Goal: Task Accomplishment & Management: Complete application form

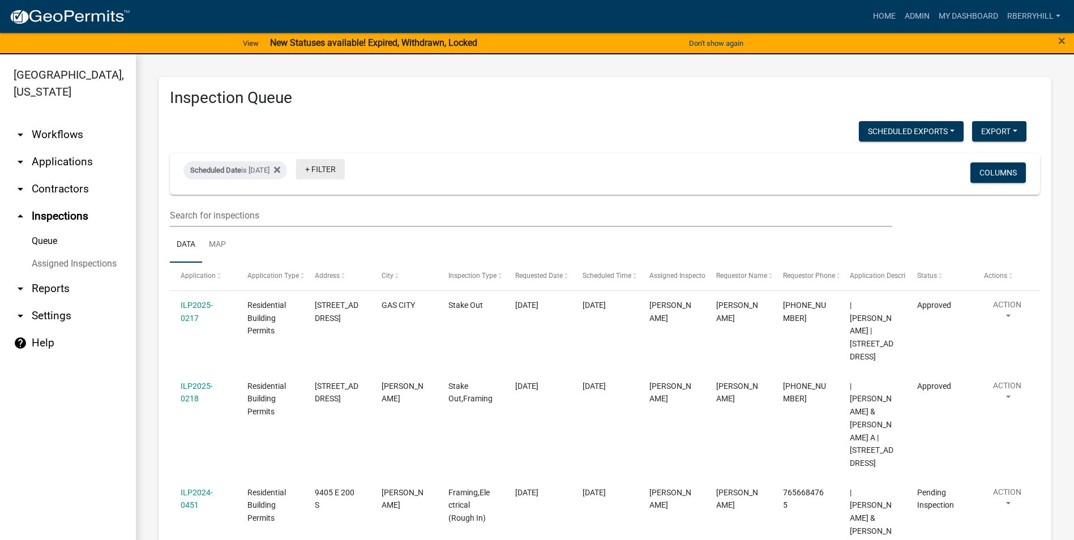
click at [335, 168] on link "+ Filter" at bounding box center [320, 169] width 49 height 20
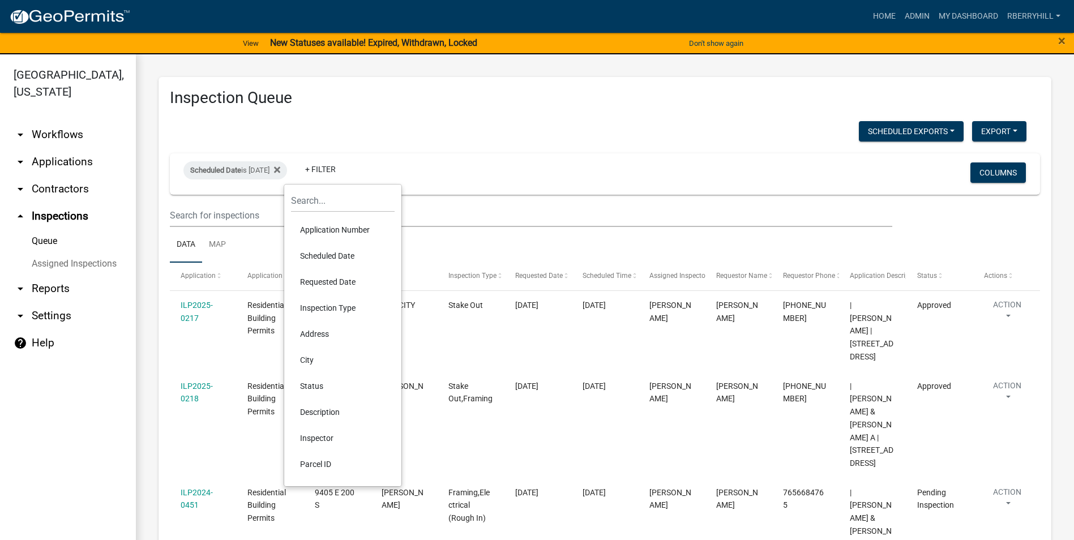
click at [322, 251] on li "Scheduled Date" at bounding box center [343, 256] width 104 height 26
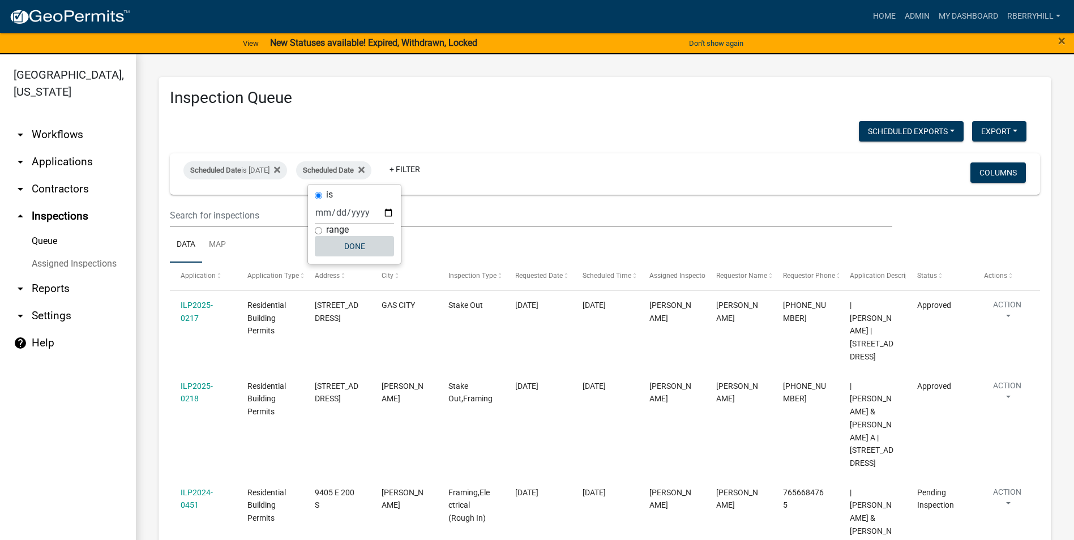
click at [354, 245] on button "Done" at bounding box center [354, 246] width 79 height 20
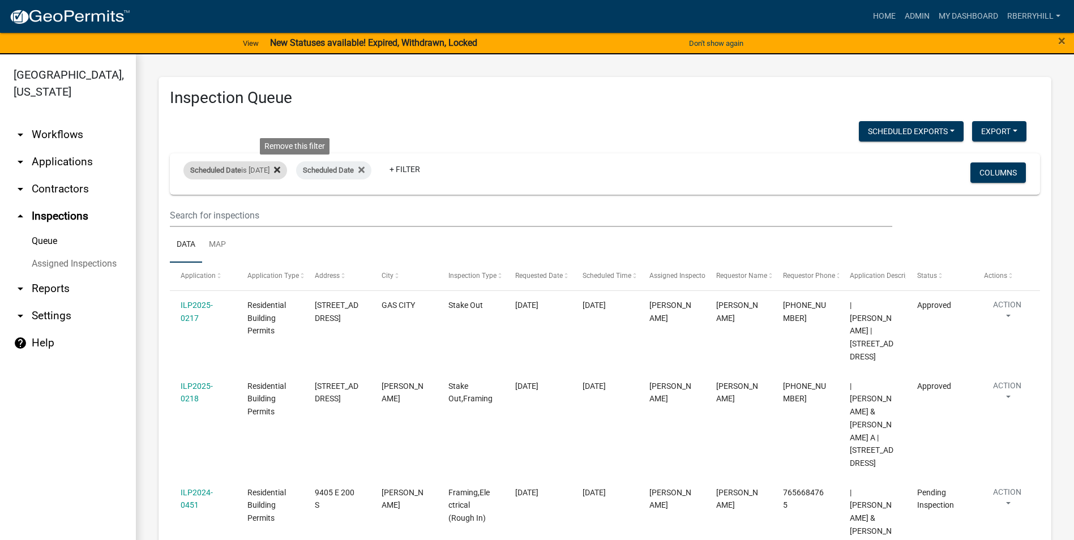
click at [280, 171] on icon at bounding box center [277, 170] width 6 height 6
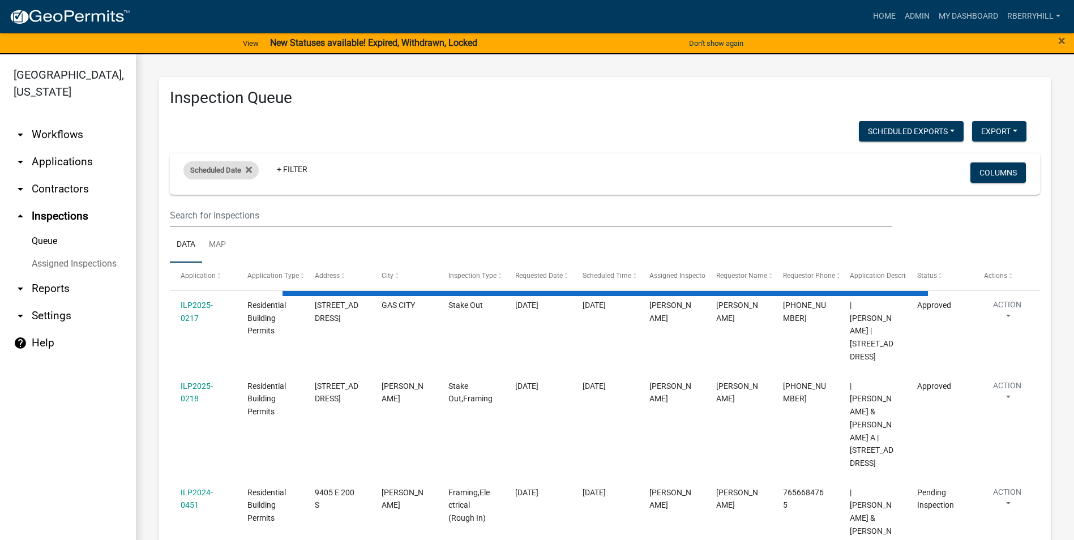
select select "2: 50"
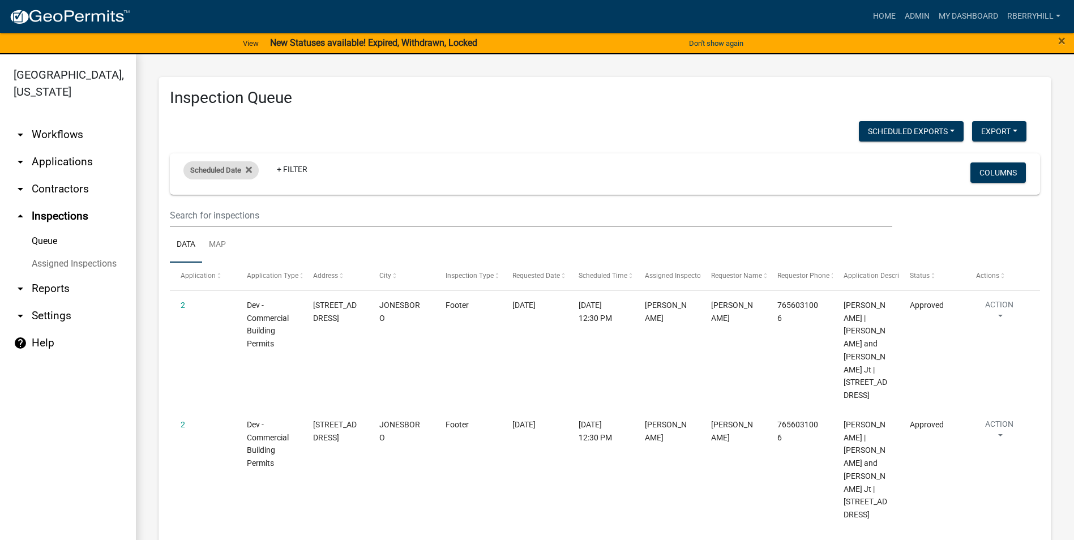
click at [218, 169] on span "Scheduled Date" at bounding box center [215, 170] width 51 height 8
click at [254, 214] on input "date" at bounding box center [221, 212] width 79 height 23
type input "2025-08-22"
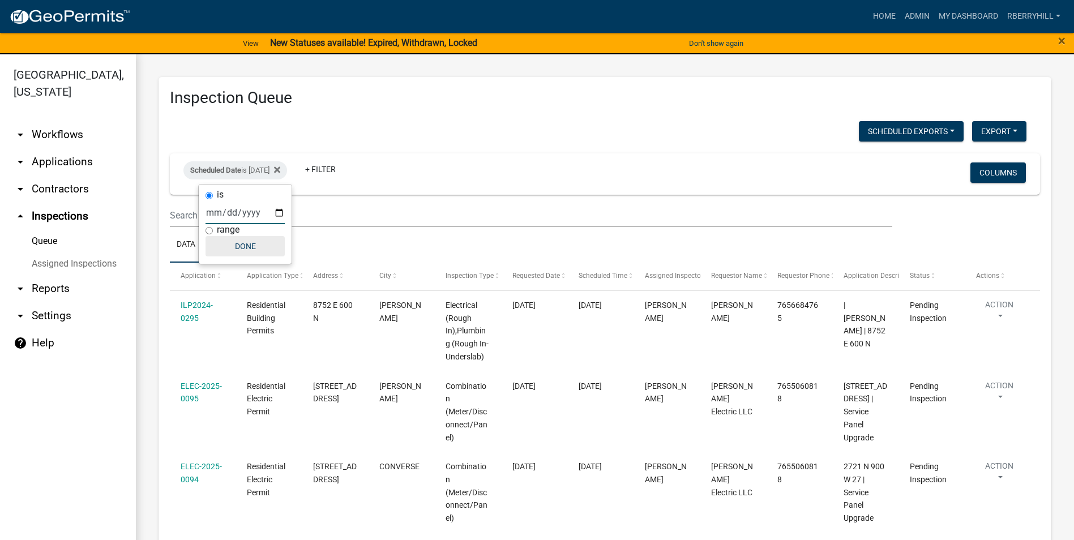
click at [254, 245] on button "Done" at bounding box center [245, 246] width 79 height 20
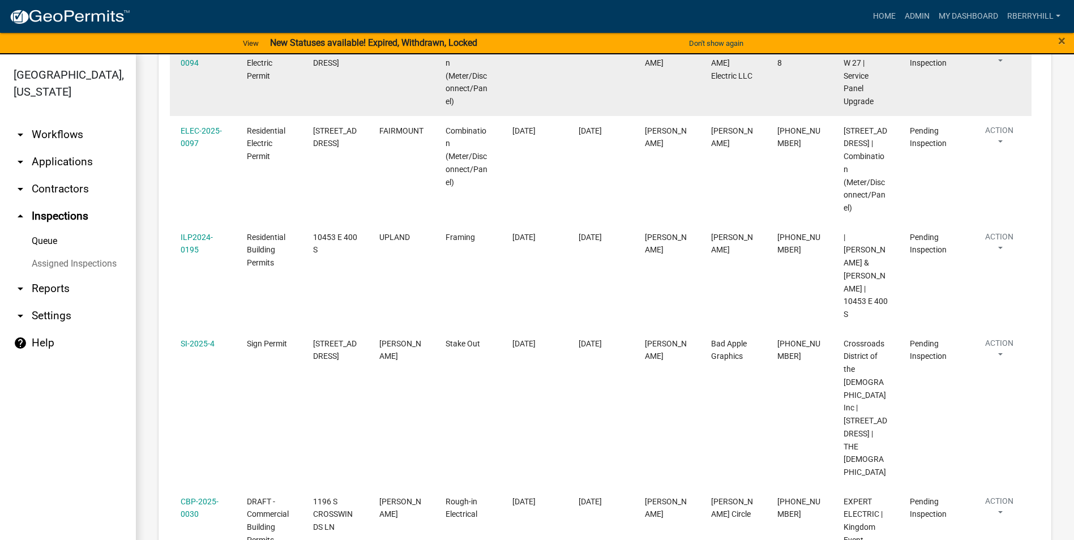
scroll to position [478, 0]
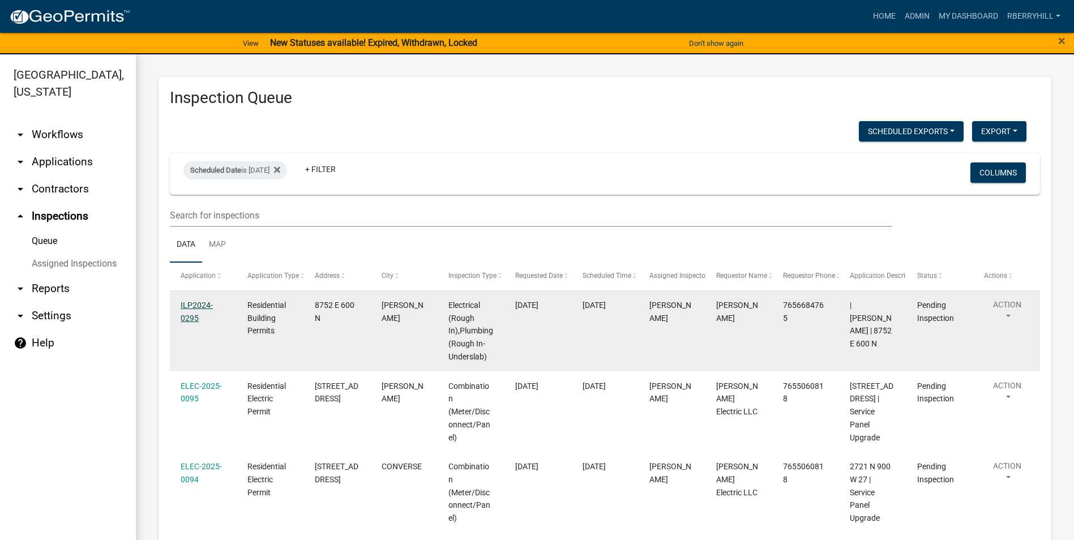
click at [191, 304] on link "ILP2024-0295" at bounding box center [197, 312] width 32 height 22
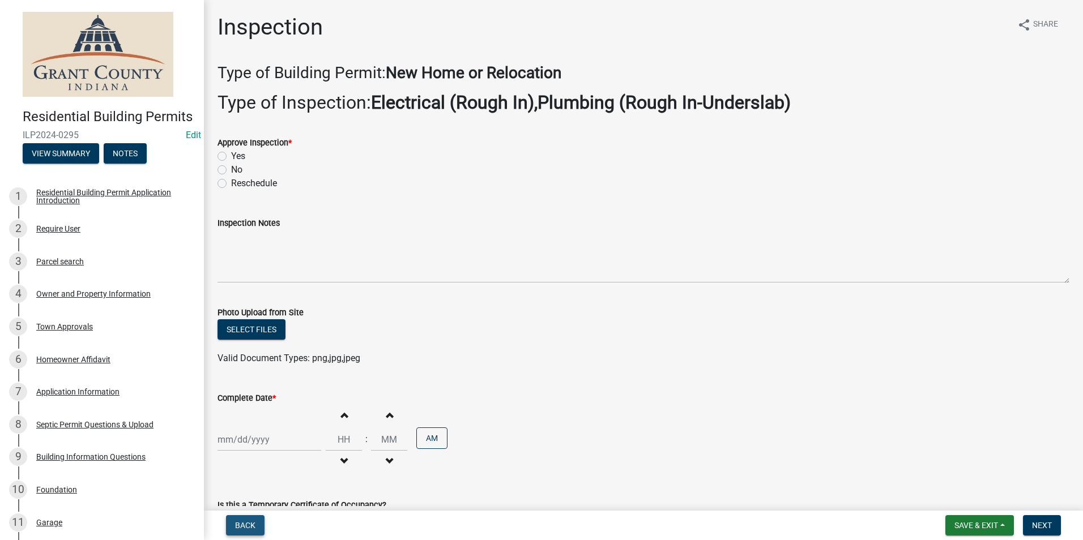
click at [242, 522] on span "Back" at bounding box center [245, 525] width 20 height 9
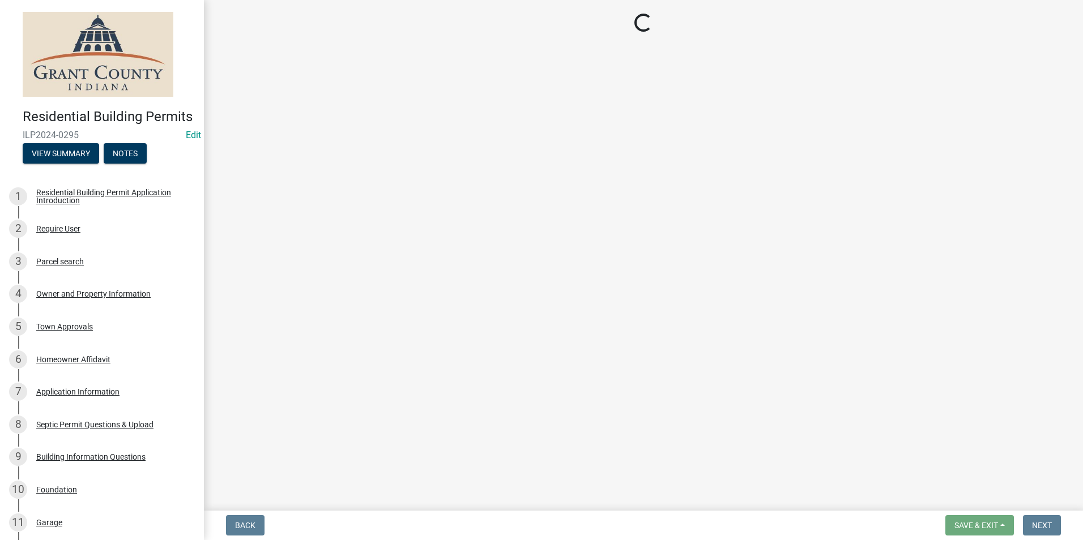
select select "d7f9a44a-d2ea-4d3c-83b3-1aa71c950bd5"
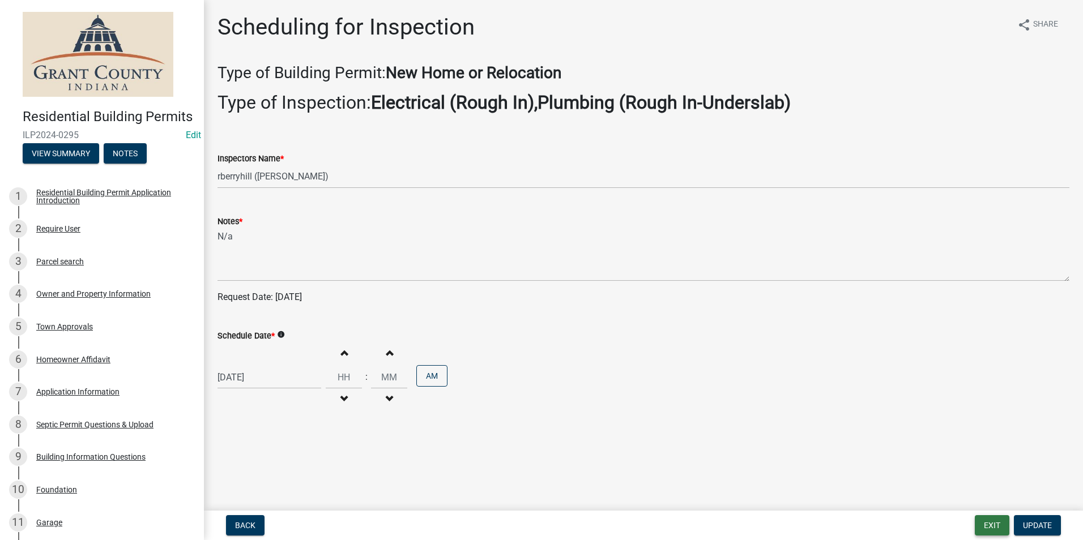
click at [986, 527] on button "Exit" at bounding box center [992, 525] width 35 height 20
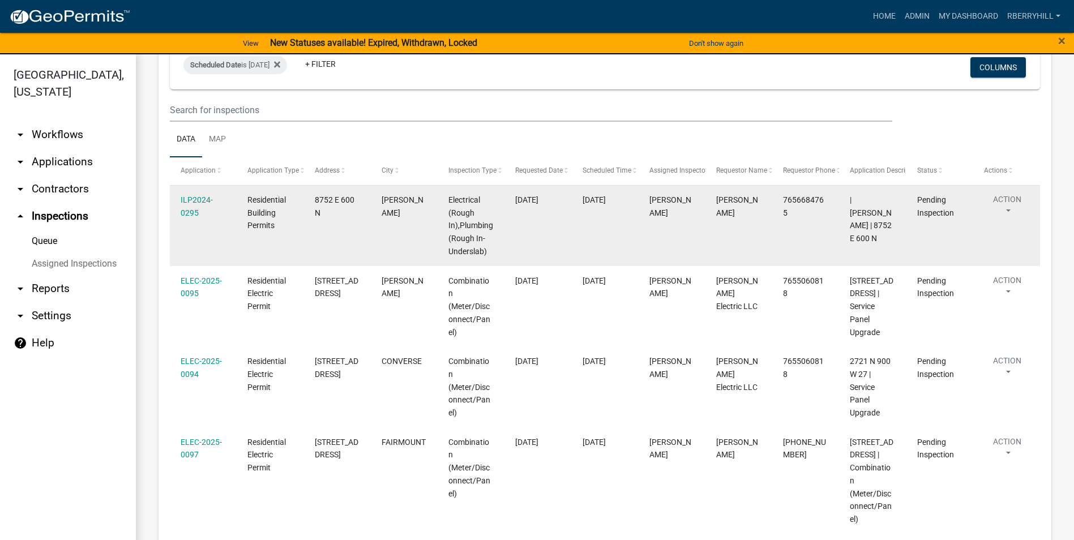
scroll to position [113, 0]
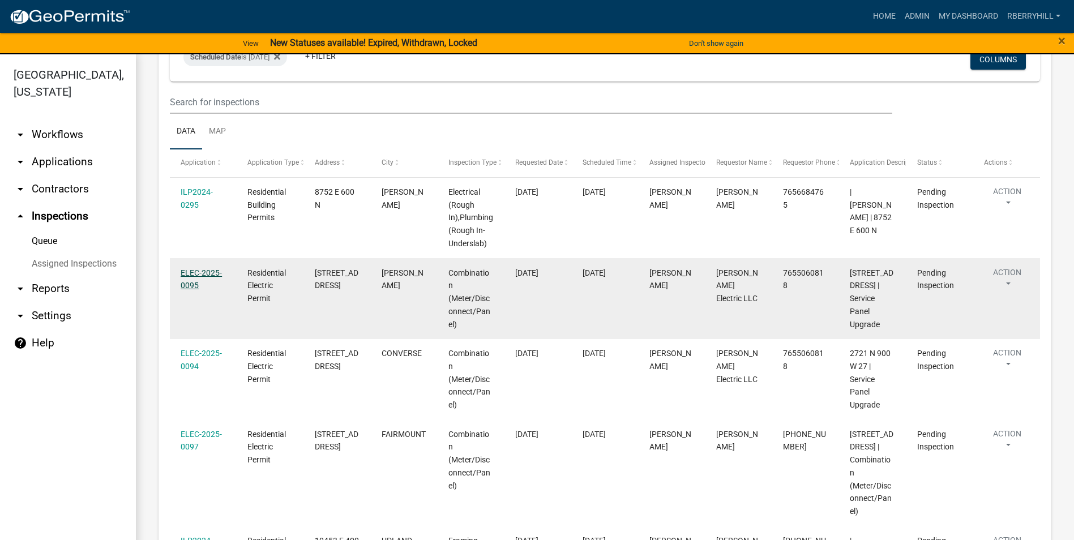
click at [206, 273] on link "ELEC-2025-0095" at bounding box center [201, 279] width 41 height 22
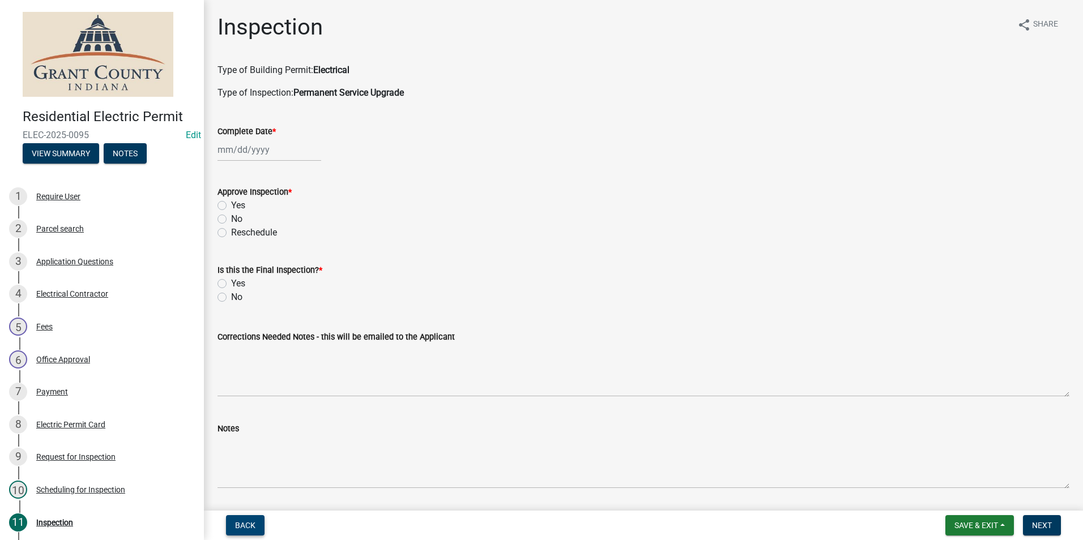
click at [246, 526] on span "Back" at bounding box center [245, 525] width 20 height 9
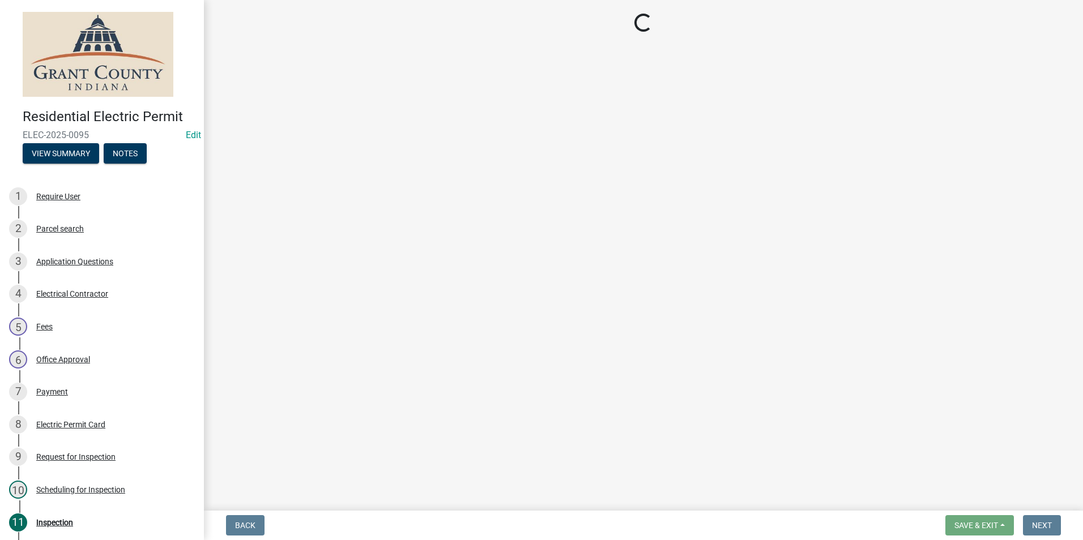
select select "d7f9a44a-d2ea-4d3c-83b3-1aa71c950bd5"
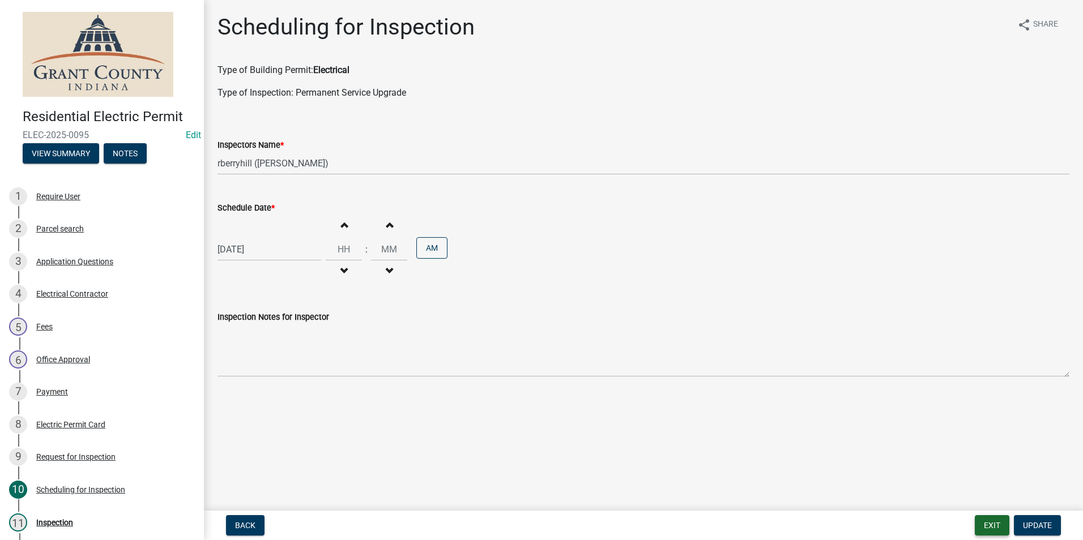
click at [995, 523] on button "Exit" at bounding box center [992, 525] width 35 height 20
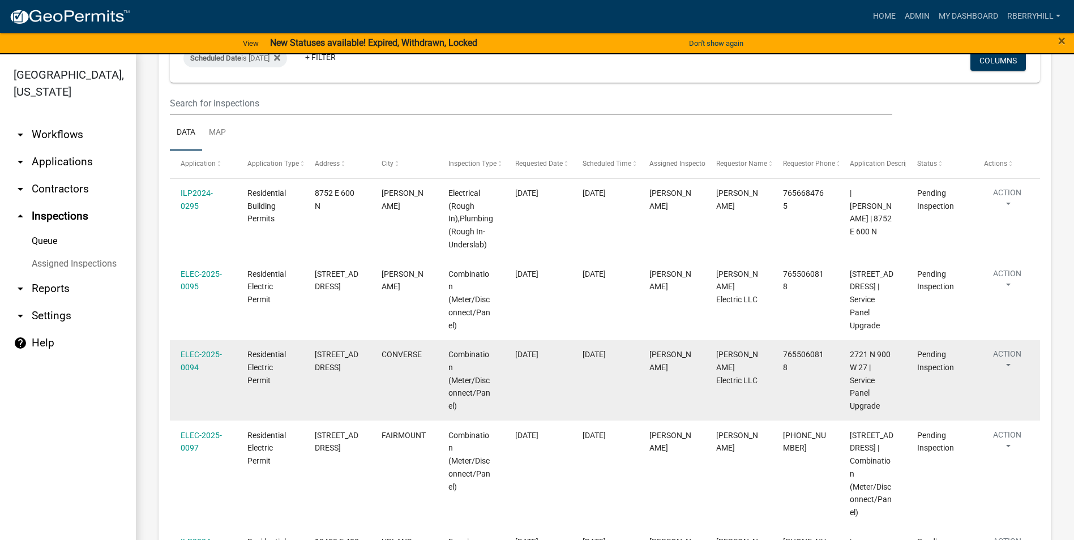
scroll to position [113, 0]
click at [209, 349] on link "ELEC-2025-0094" at bounding box center [201, 360] width 41 height 22
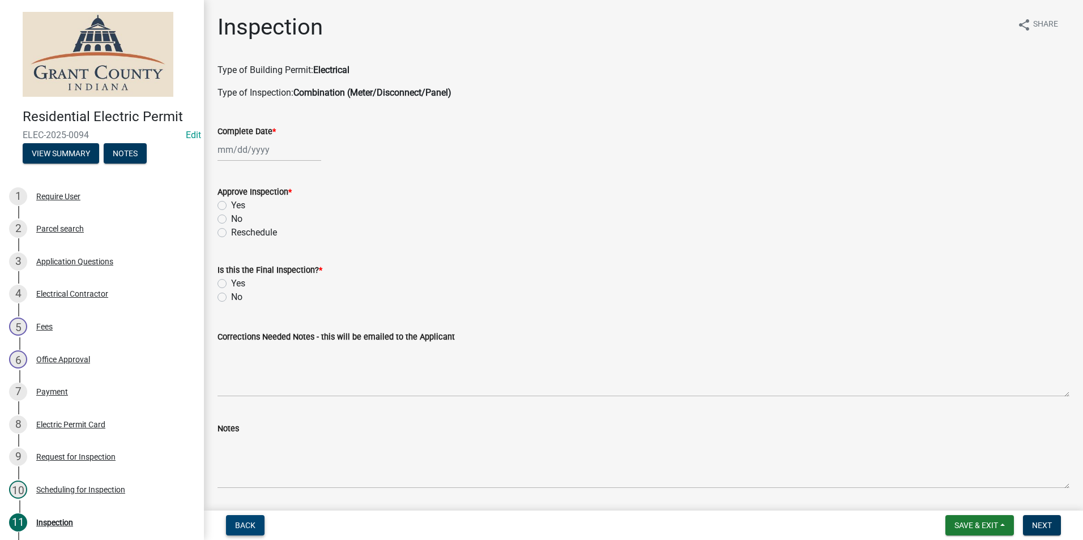
click at [251, 524] on span "Back" at bounding box center [245, 525] width 20 height 9
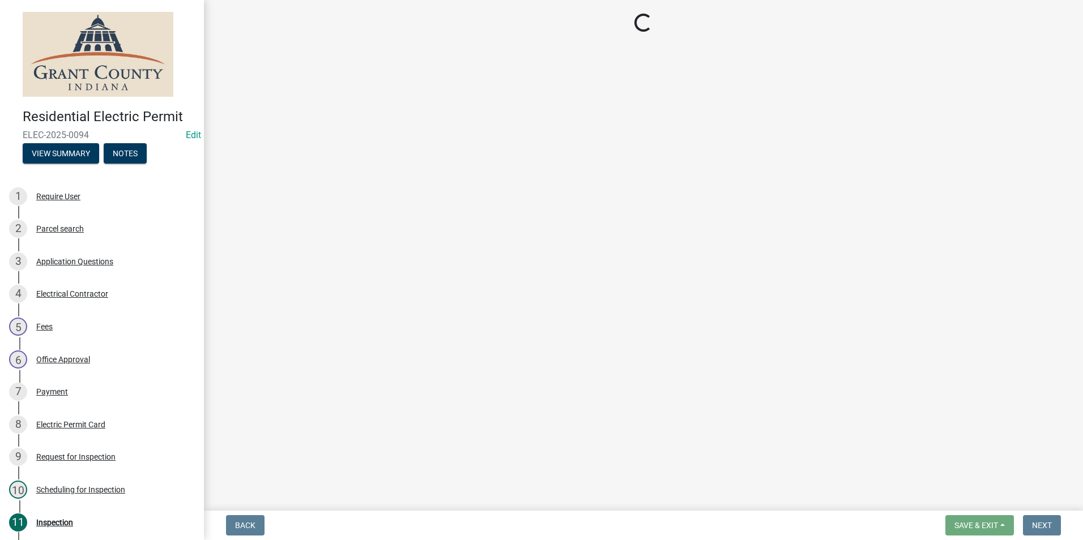
select select "d7f9a44a-d2ea-4d3c-83b3-1aa71c950bd5"
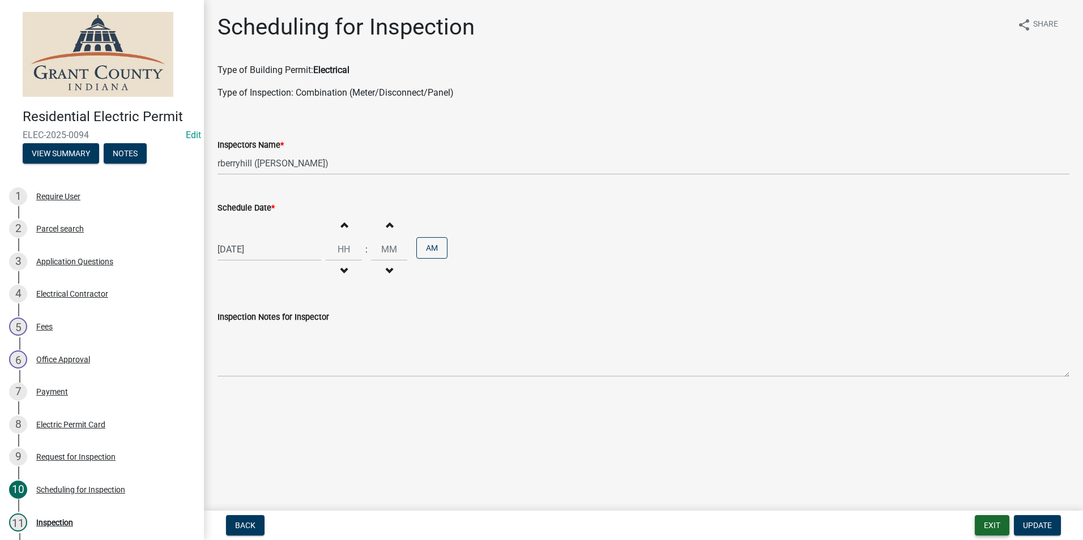
click at [992, 529] on button "Exit" at bounding box center [992, 525] width 35 height 20
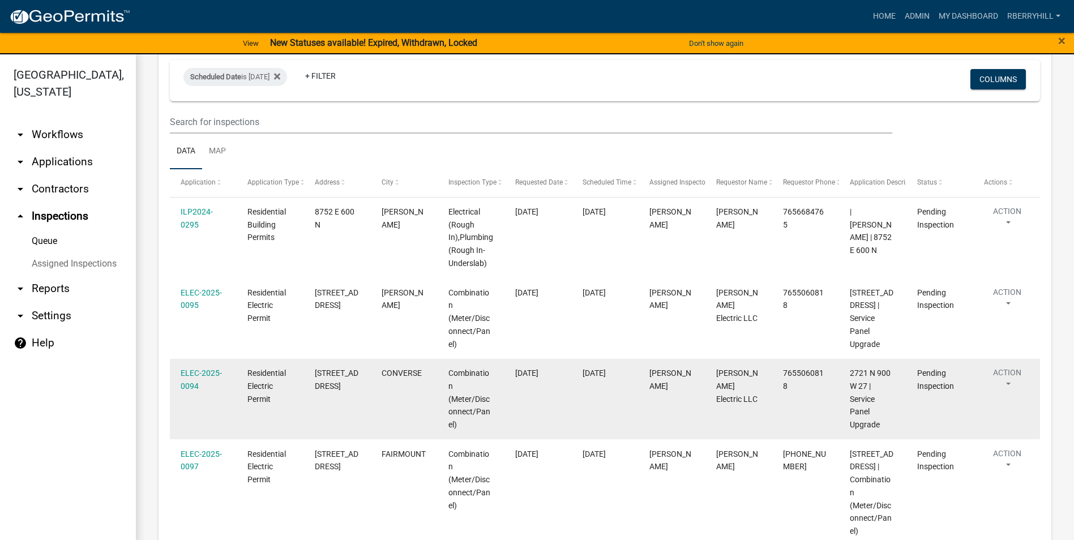
scroll to position [113, 0]
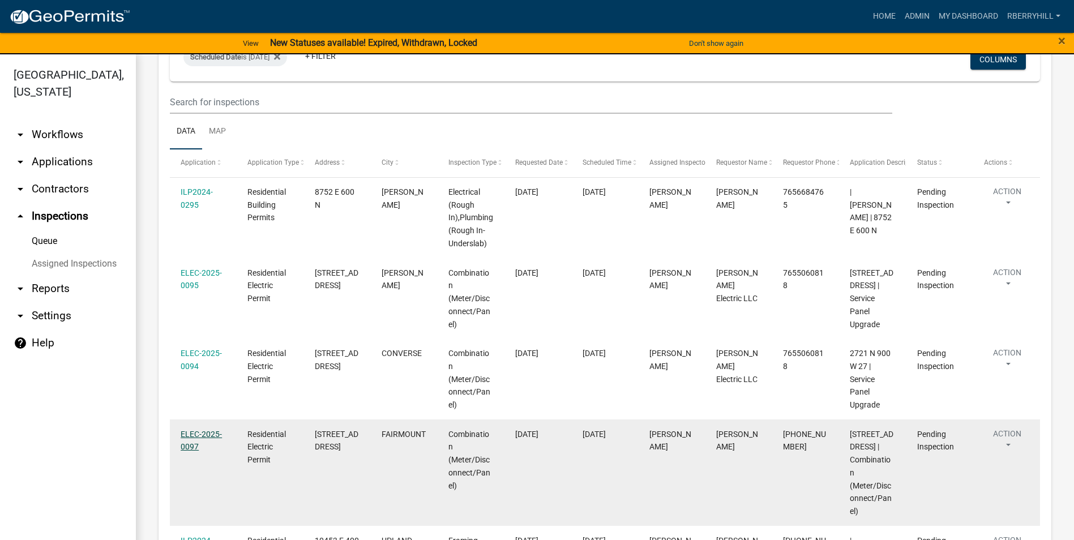
click at [197, 430] on link "ELEC-2025-0097" at bounding box center [201, 441] width 41 height 22
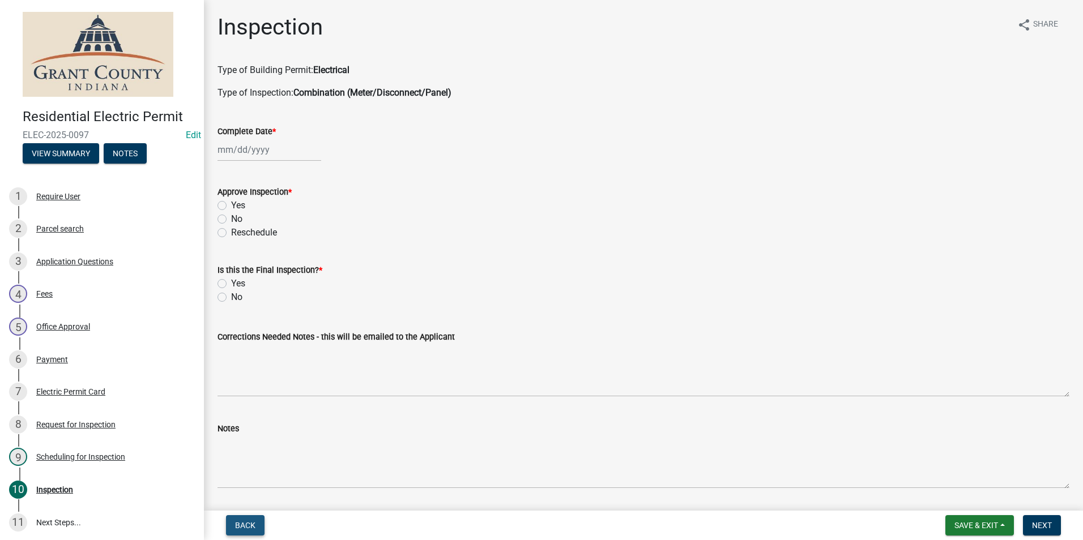
click at [253, 523] on span "Back" at bounding box center [245, 525] width 20 height 9
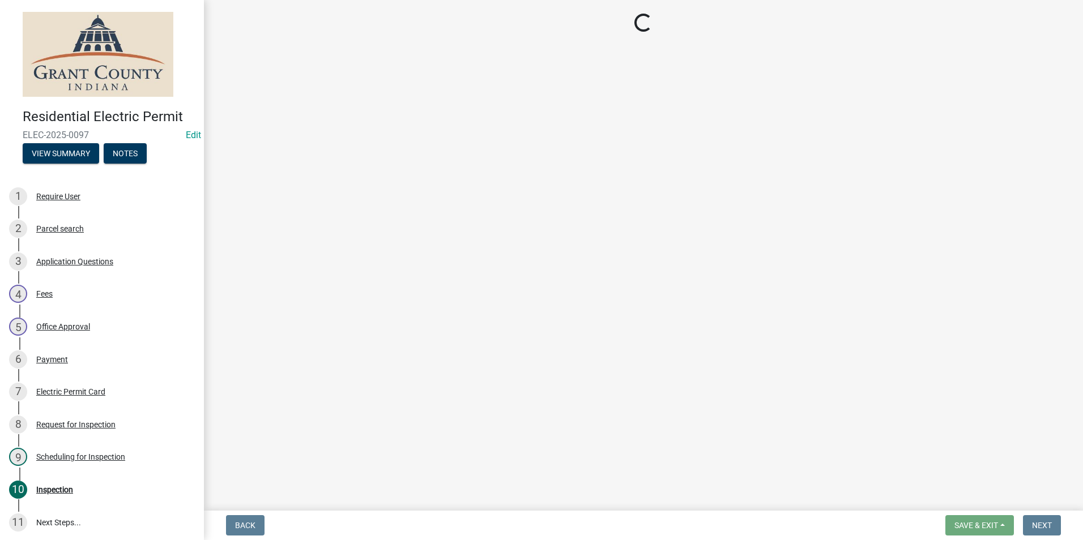
select select "d7f9a44a-d2ea-4d3c-83b3-1aa71c950bd5"
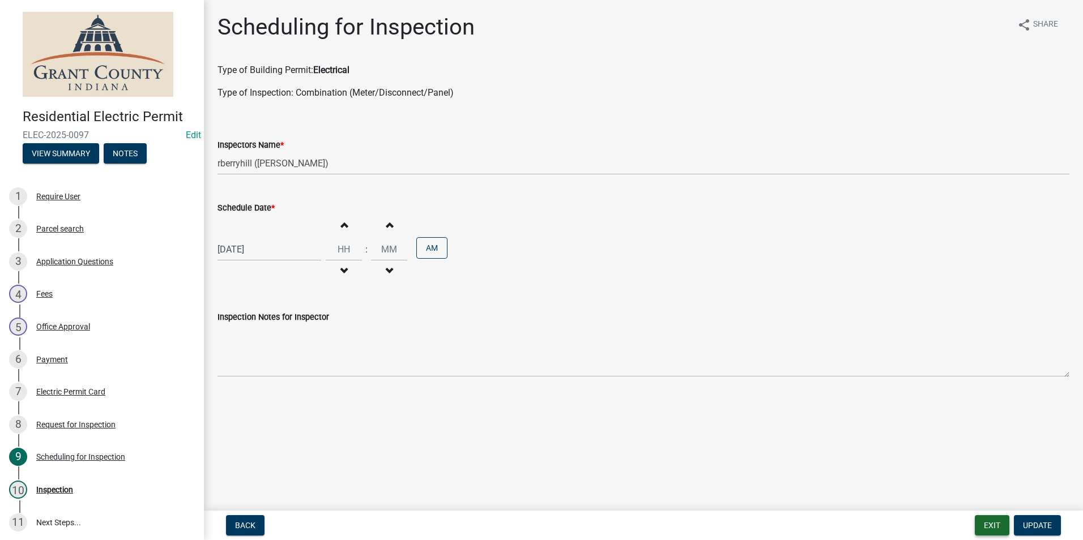
click at [993, 528] on button "Exit" at bounding box center [992, 525] width 35 height 20
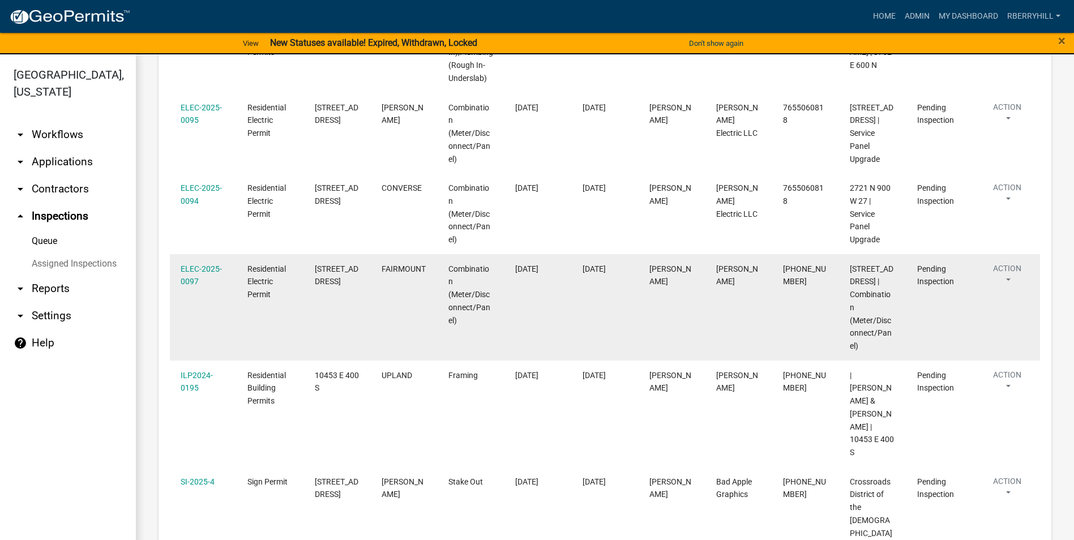
scroll to position [283, 0]
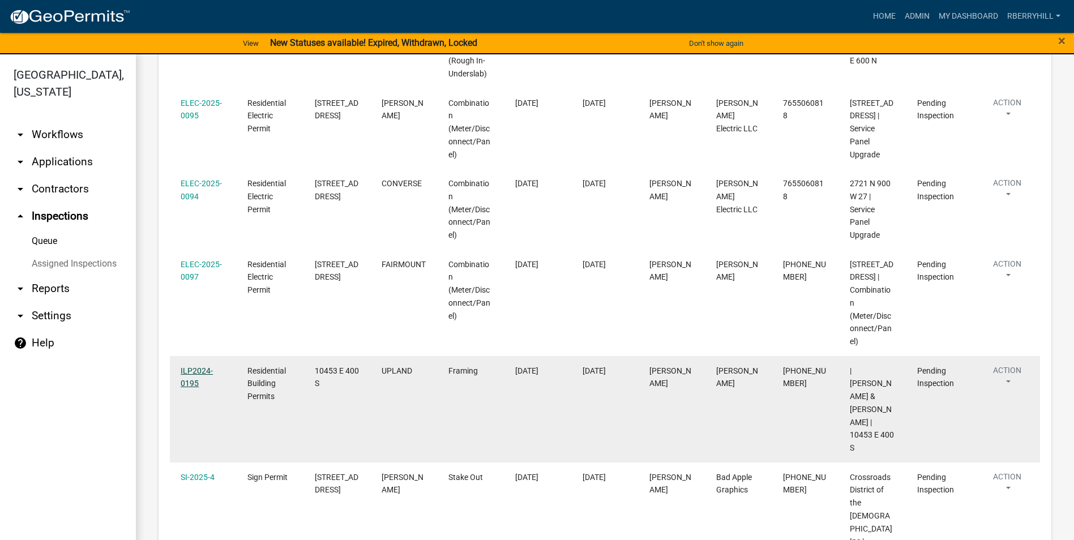
click at [193, 366] on link "ILP2024-0195" at bounding box center [197, 377] width 32 height 22
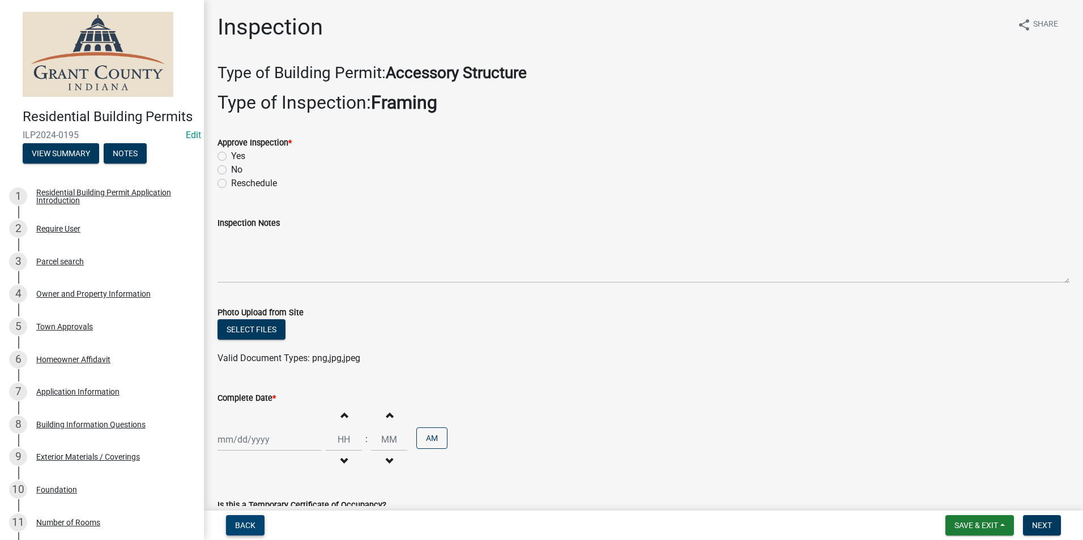
click at [245, 528] on span "Back" at bounding box center [245, 525] width 20 height 9
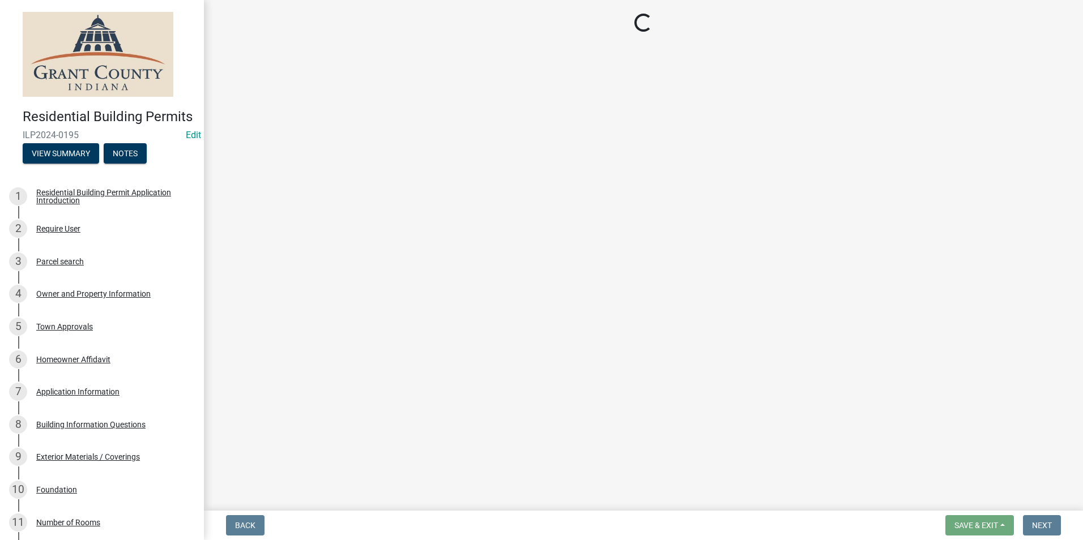
select select "d7f9a44a-d2ea-4d3c-83b3-1aa71c950bd5"
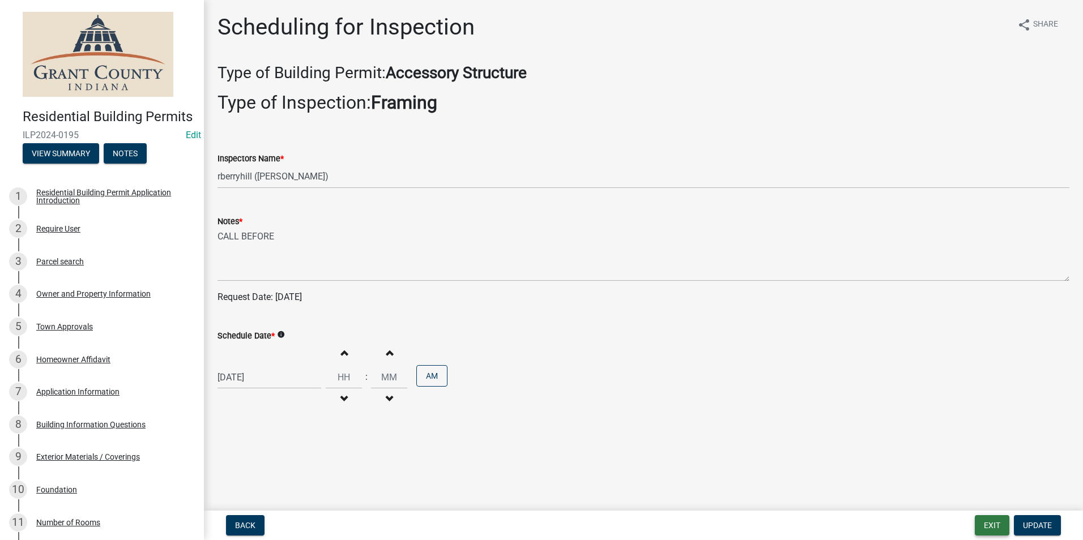
click at [993, 524] on button "Exit" at bounding box center [992, 525] width 35 height 20
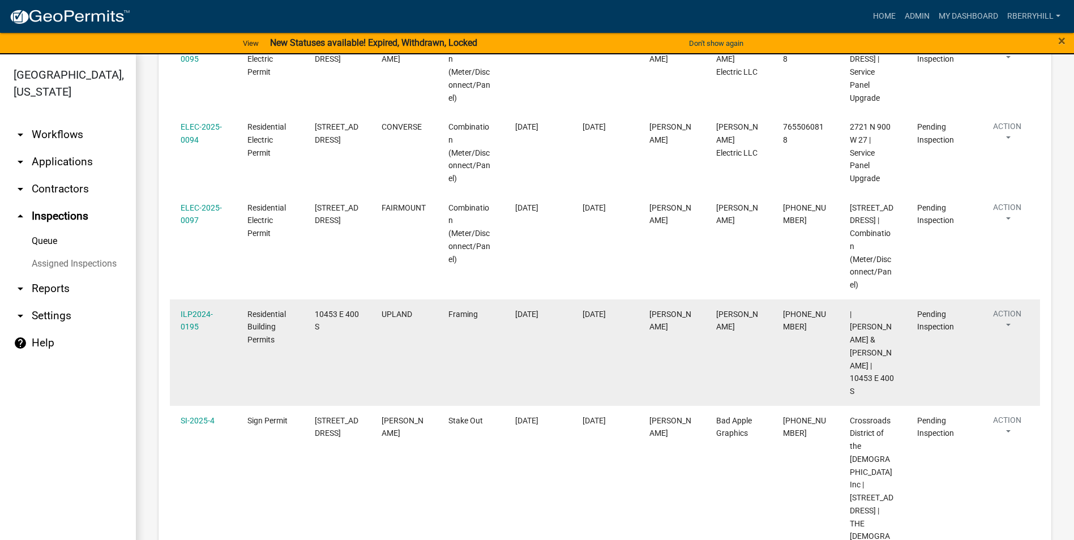
scroll to position [509, 0]
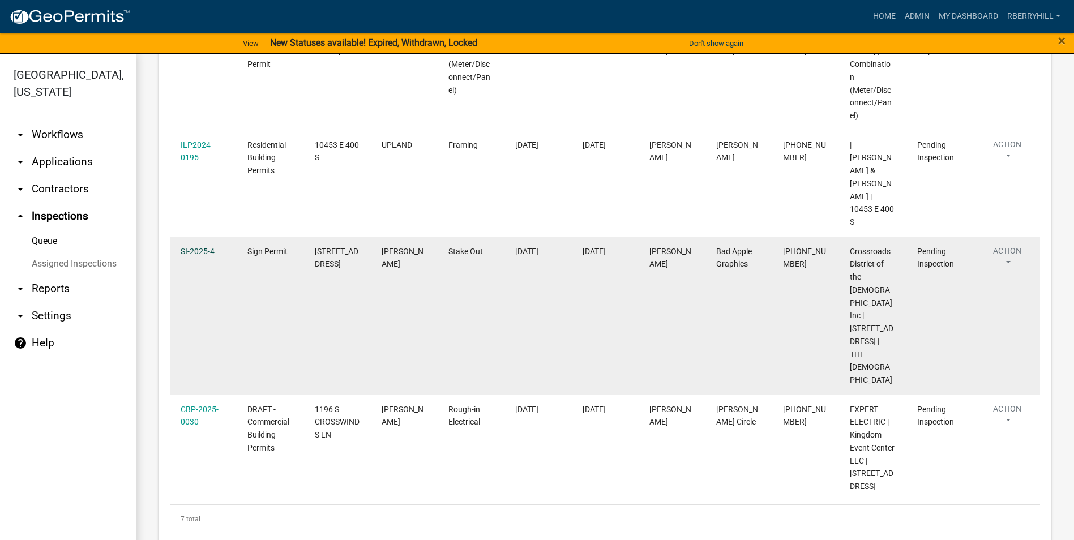
click at [193, 247] on link "SI-2025-4" at bounding box center [198, 251] width 34 height 9
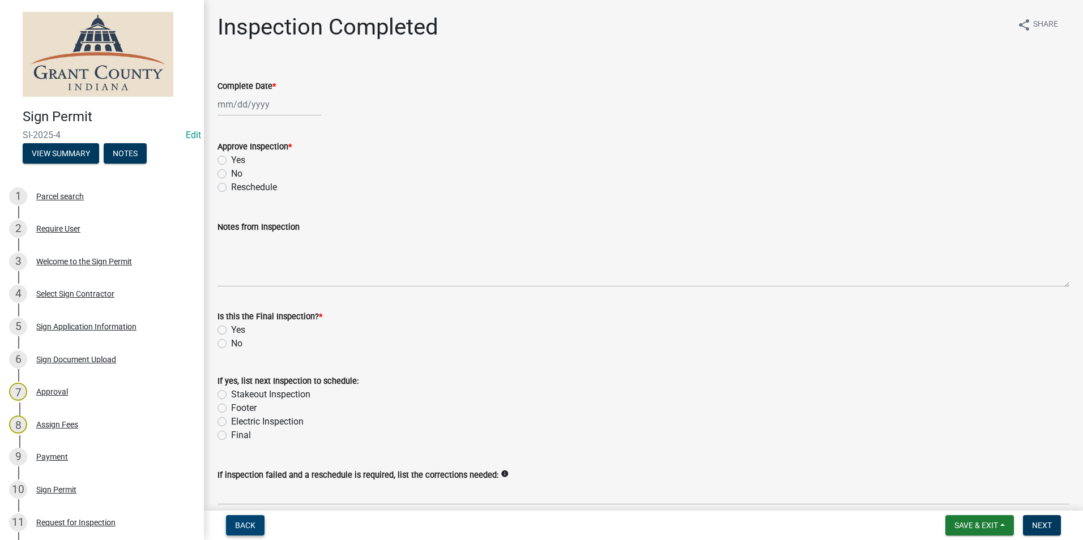
click at [250, 524] on span "Back" at bounding box center [245, 525] width 20 height 9
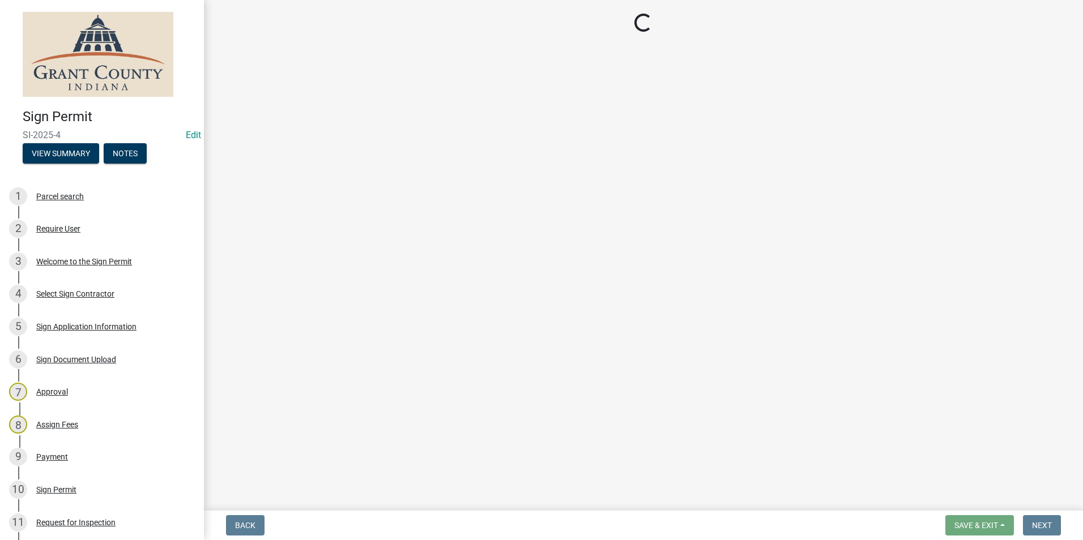
select select "d7f9a44a-d2ea-4d3c-83b3-1aa71c950bd5"
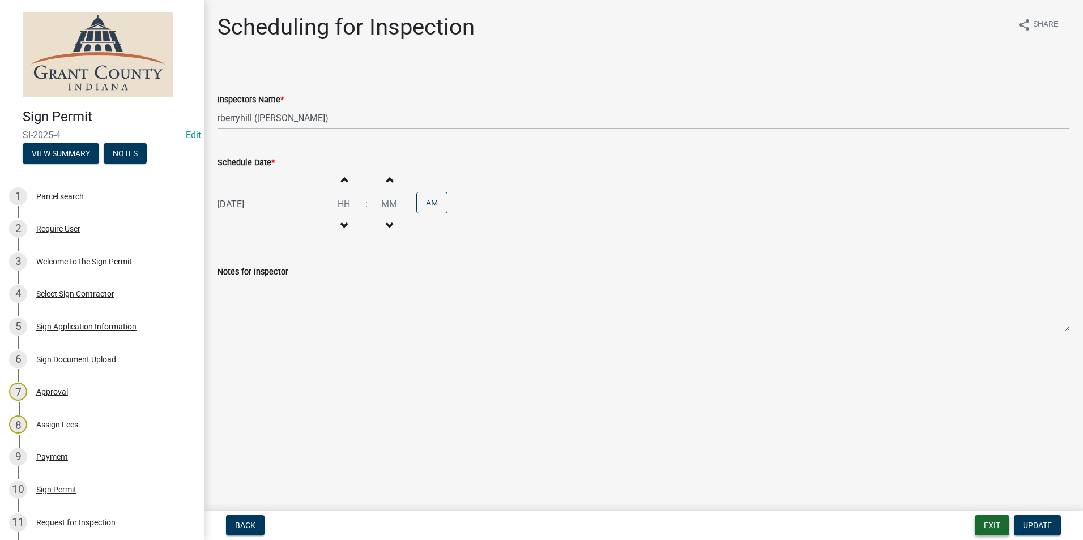
click at [993, 521] on button "Exit" at bounding box center [992, 525] width 35 height 20
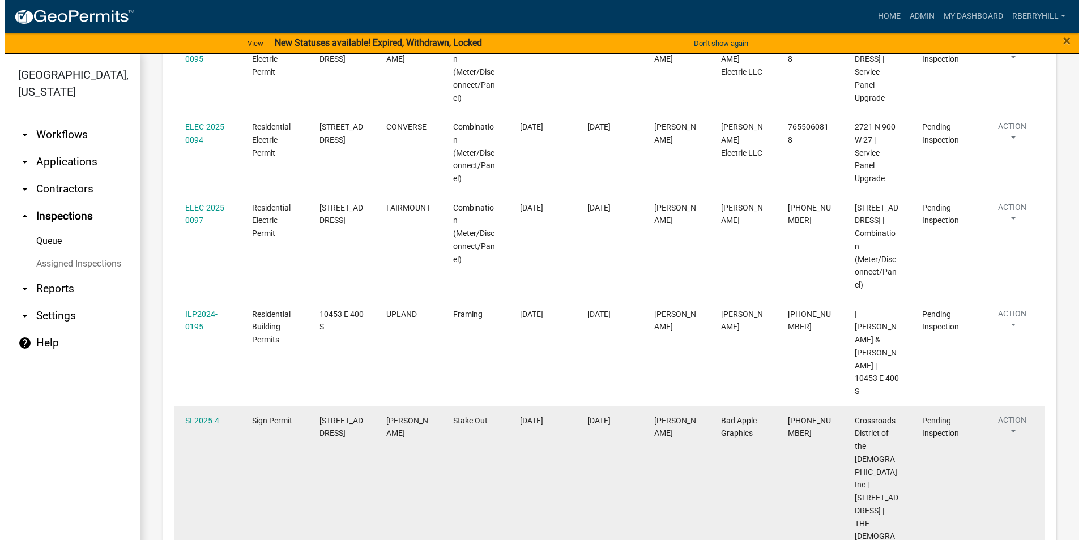
scroll to position [453, 0]
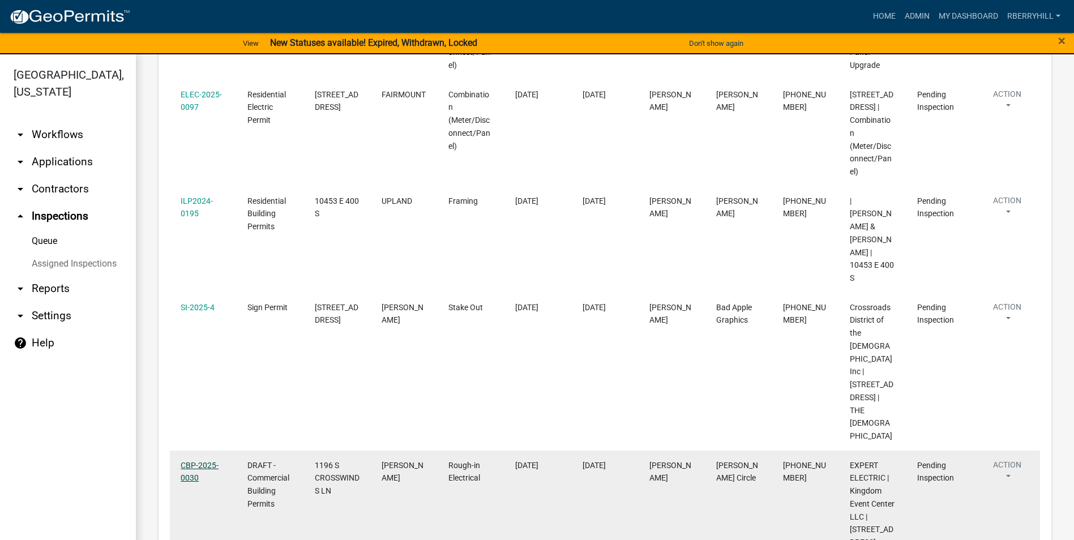
click at [197, 461] on link "CBP-2025-0030" at bounding box center [200, 472] width 38 height 22
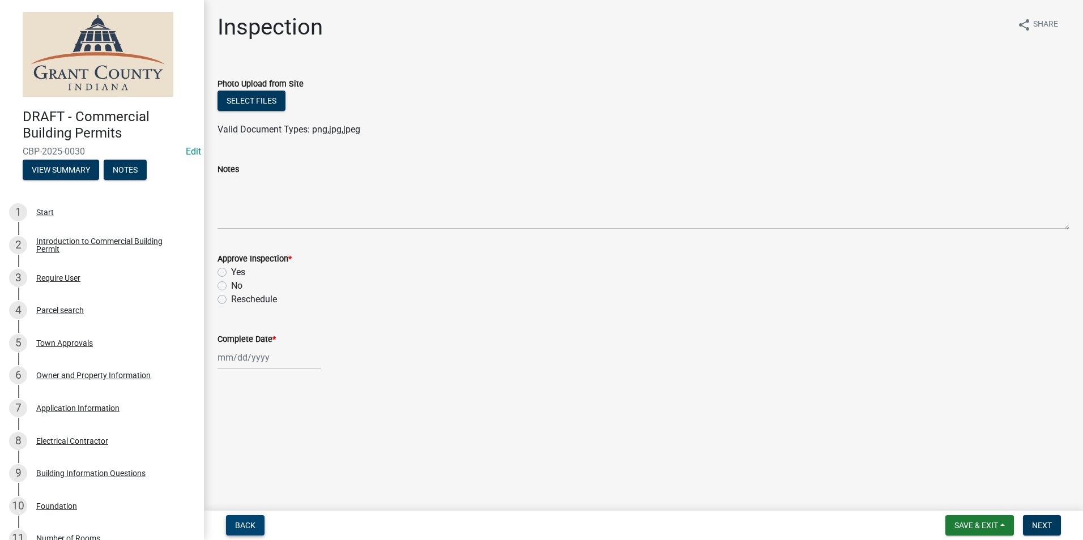
click at [241, 523] on span "Back" at bounding box center [245, 525] width 20 height 9
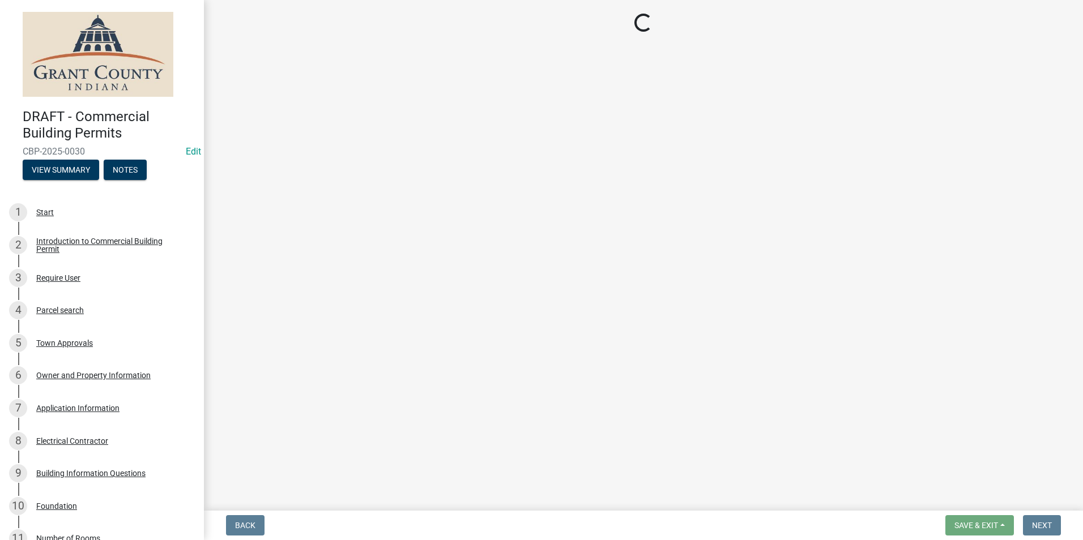
select select "d7f9a44a-d2ea-4d3c-83b3-1aa71c950bd5"
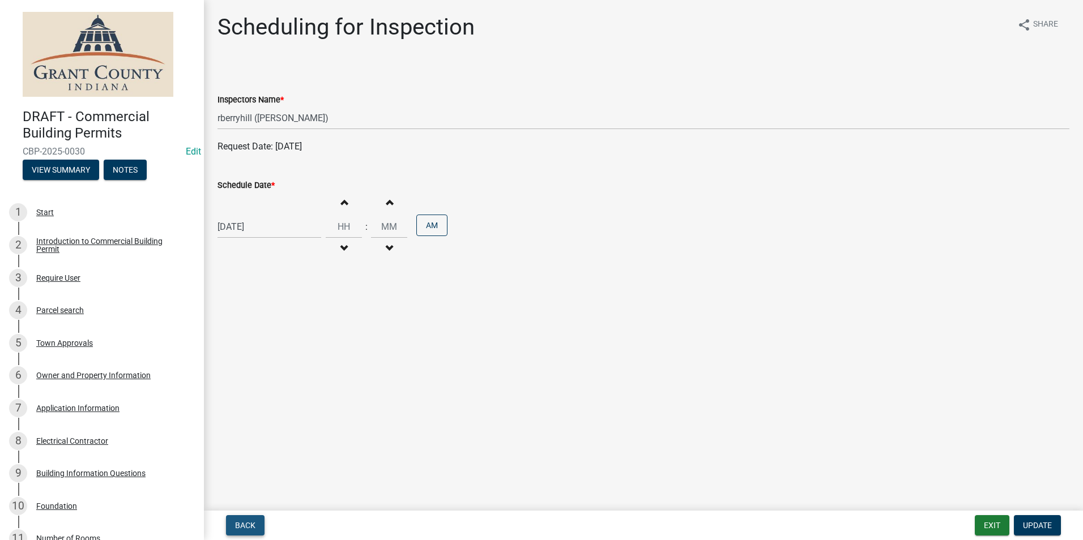
click at [249, 523] on span "Back" at bounding box center [245, 525] width 20 height 9
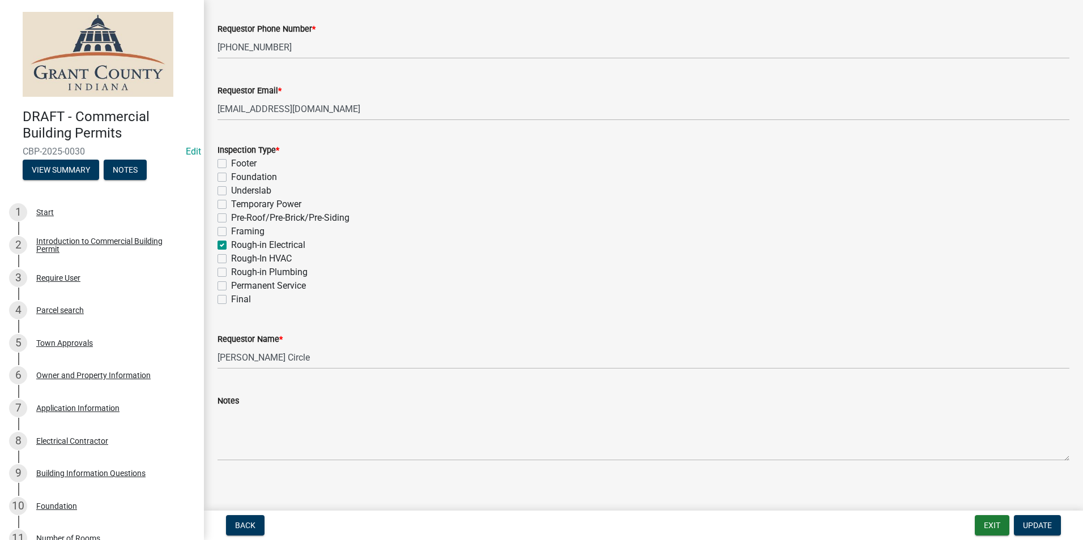
scroll to position [250, 0]
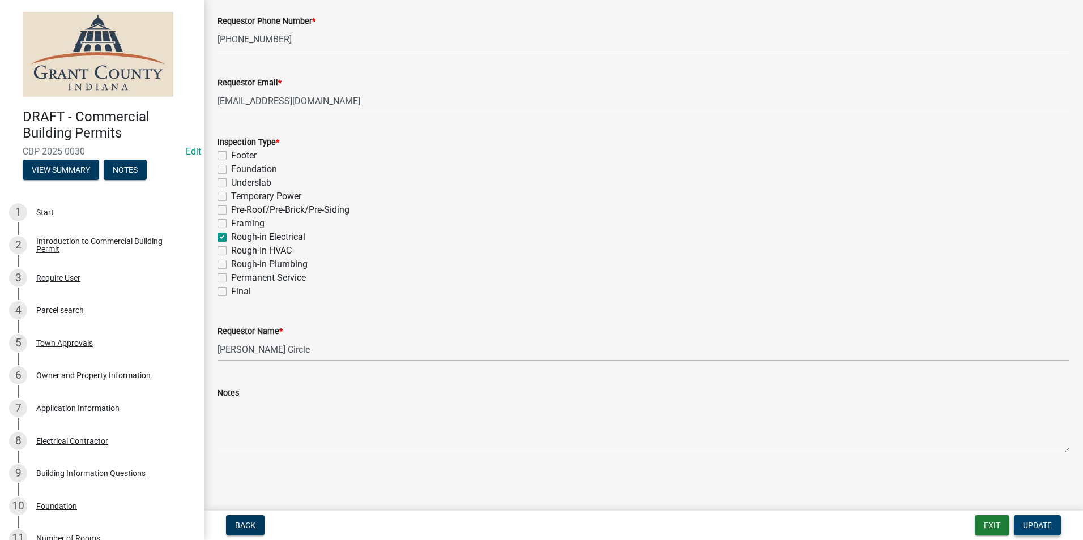
click at [1036, 527] on span "Update" at bounding box center [1037, 525] width 29 height 9
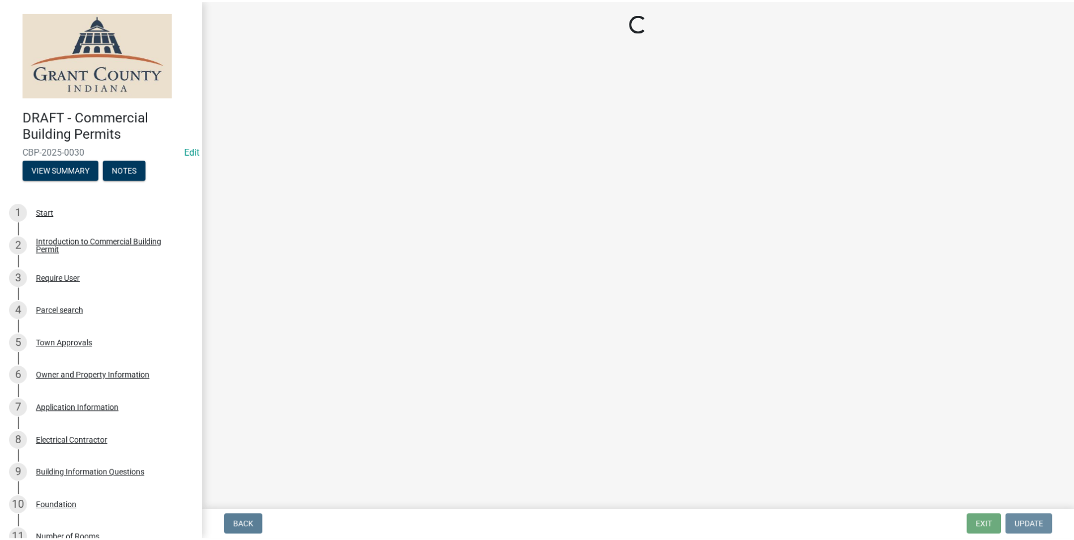
scroll to position [0, 0]
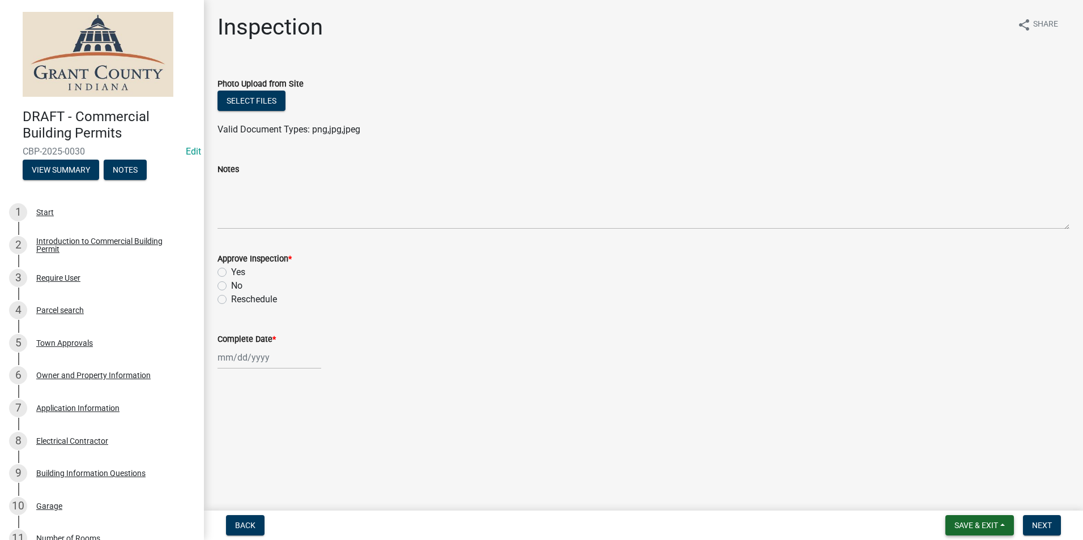
click at [985, 521] on span "Save & Exit" at bounding box center [976, 525] width 44 height 9
drag, startPoint x: 969, startPoint y: 500, endPoint x: 959, endPoint y: 488, distance: 14.5
click at [965, 495] on button "Save & Exit" at bounding box center [968, 496] width 91 height 27
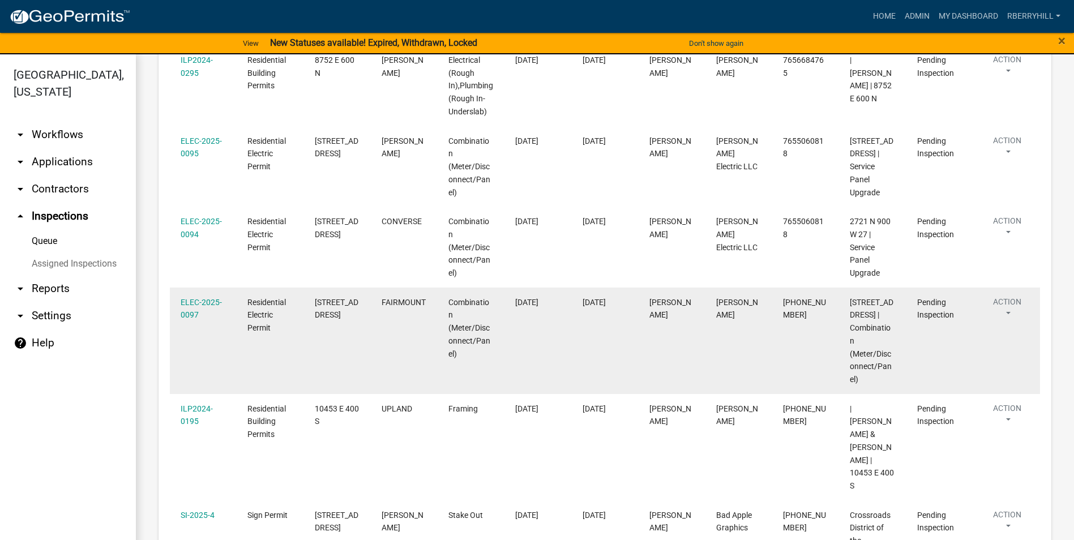
scroll to position [226, 0]
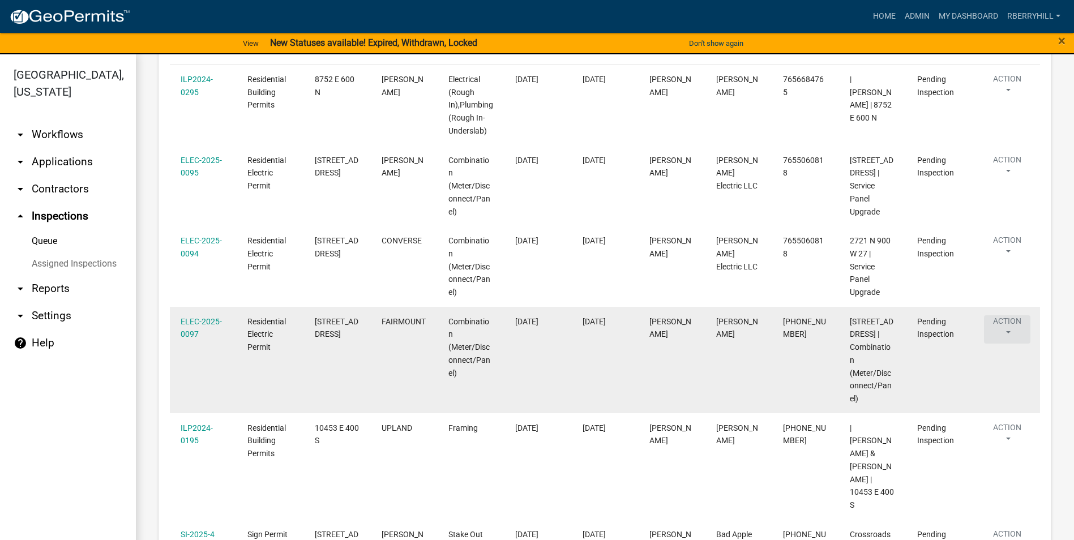
click at [1016, 182] on button "Action" at bounding box center [1007, 168] width 46 height 28
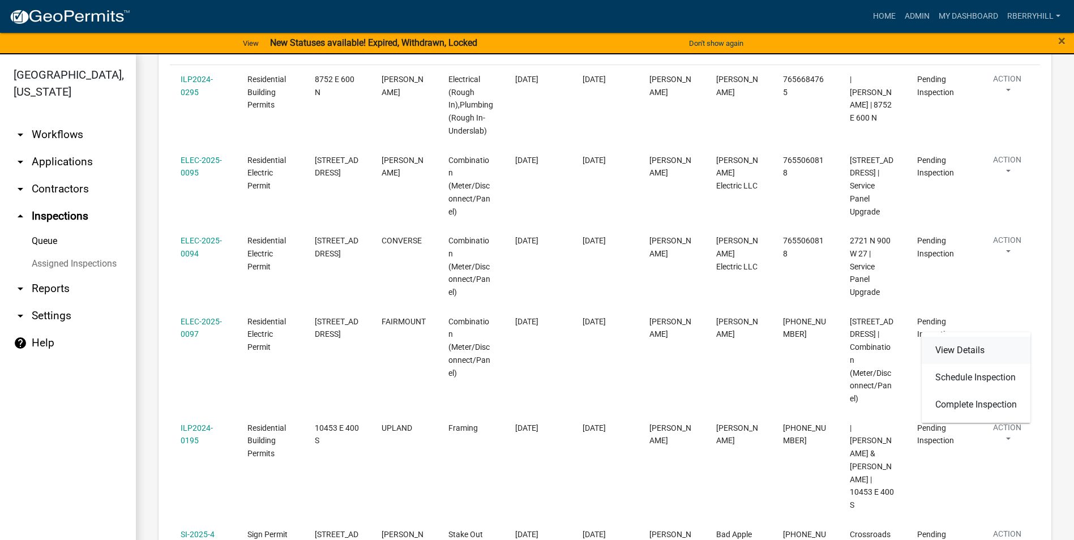
click at [963, 351] on link "View Details" at bounding box center [976, 350] width 109 height 27
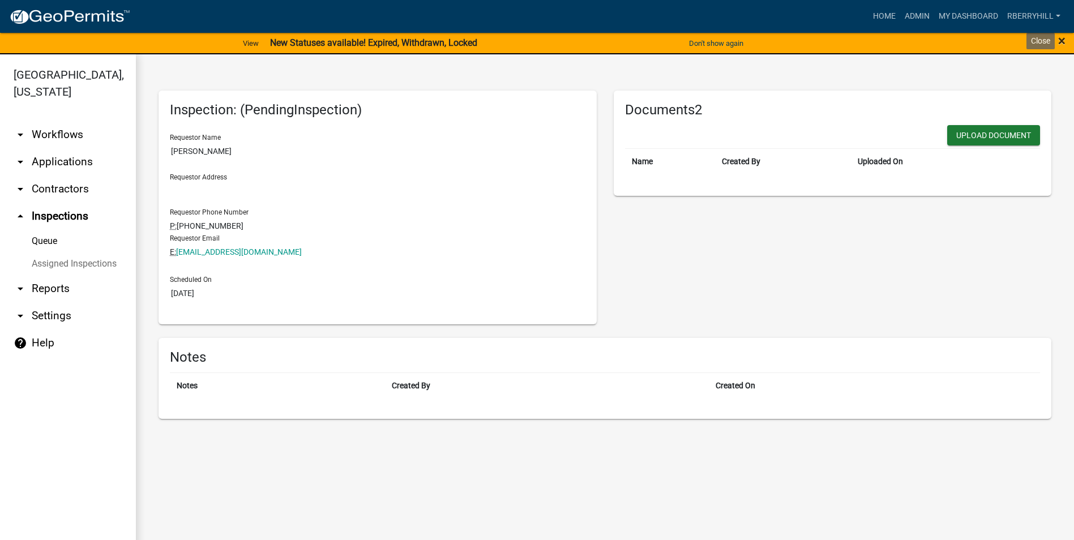
click at [1063, 39] on span "×" at bounding box center [1062, 41] width 7 height 16
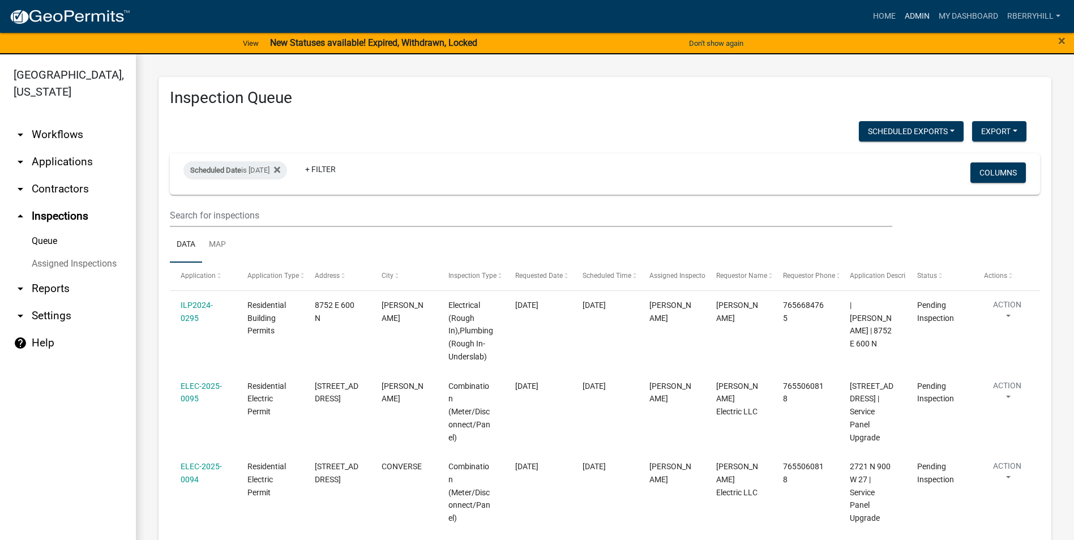
click at [921, 18] on link "Admin" at bounding box center [918, 17] width 34 height 22
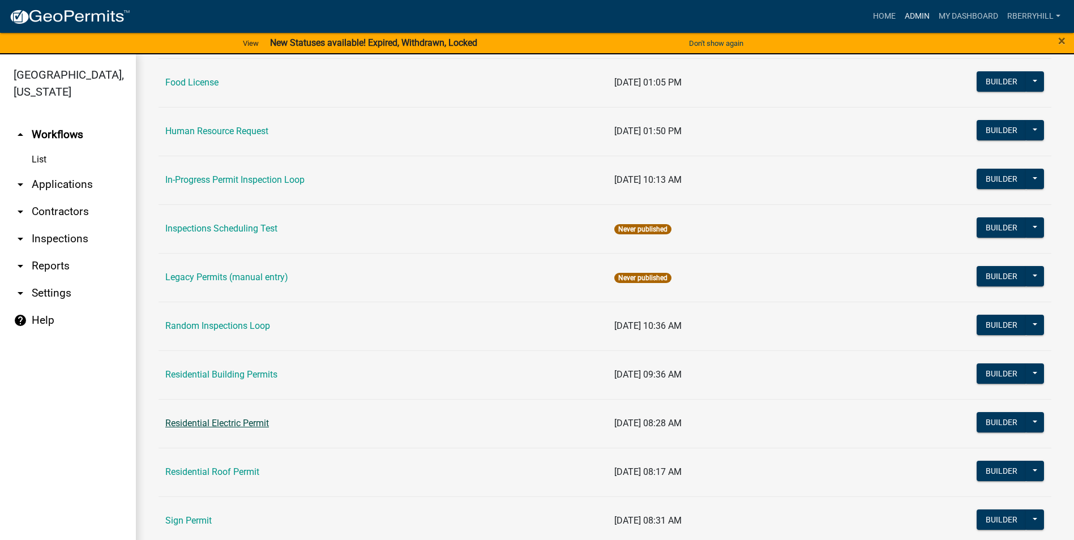
scroll to position [962, 0]
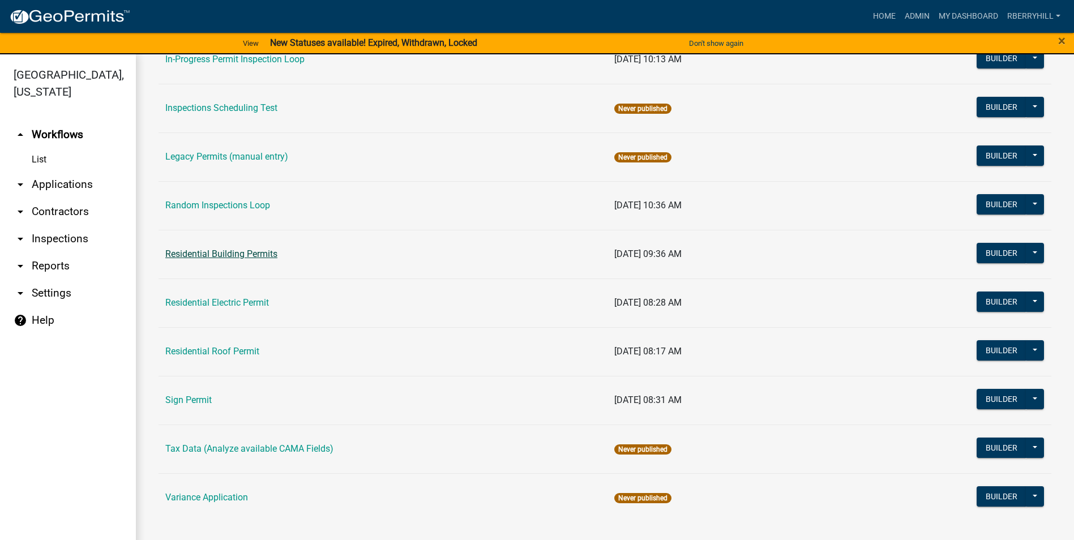
click at [224, 251] on link "Residential Building Permits" at bounding box center [221, 254] width 112 height 11
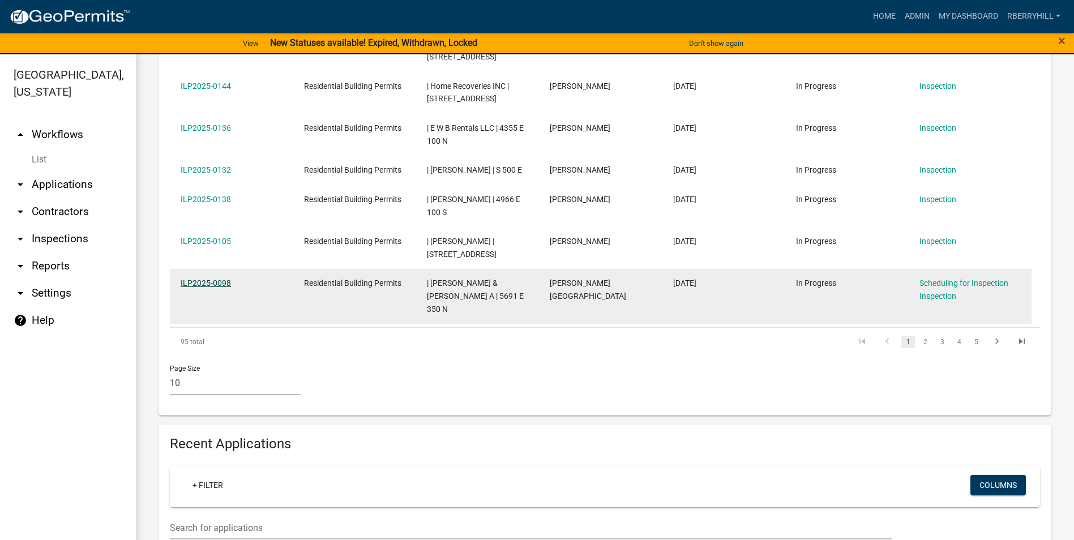
scroll to position [736, 0]
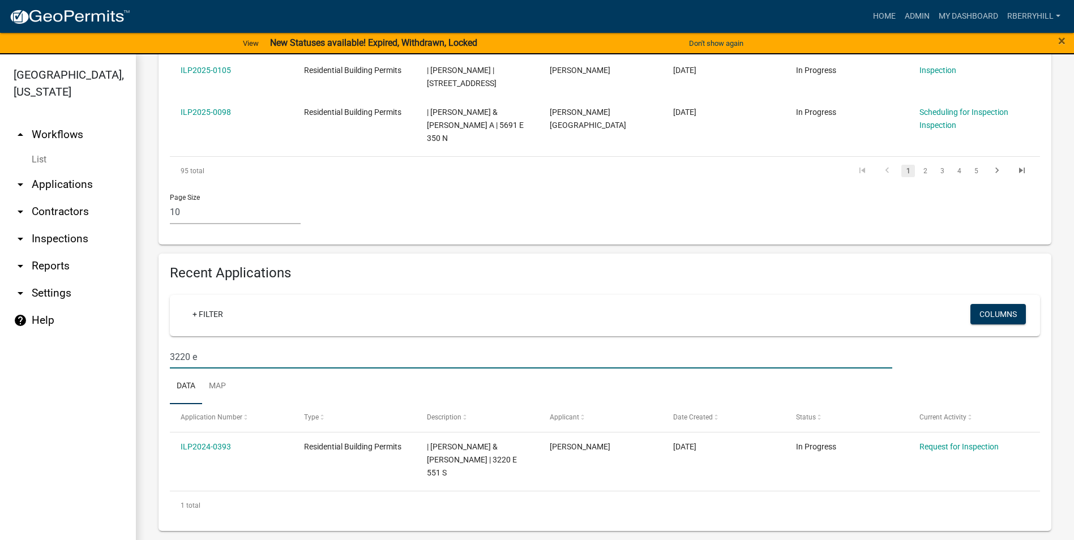
scroll to position [668, 0]
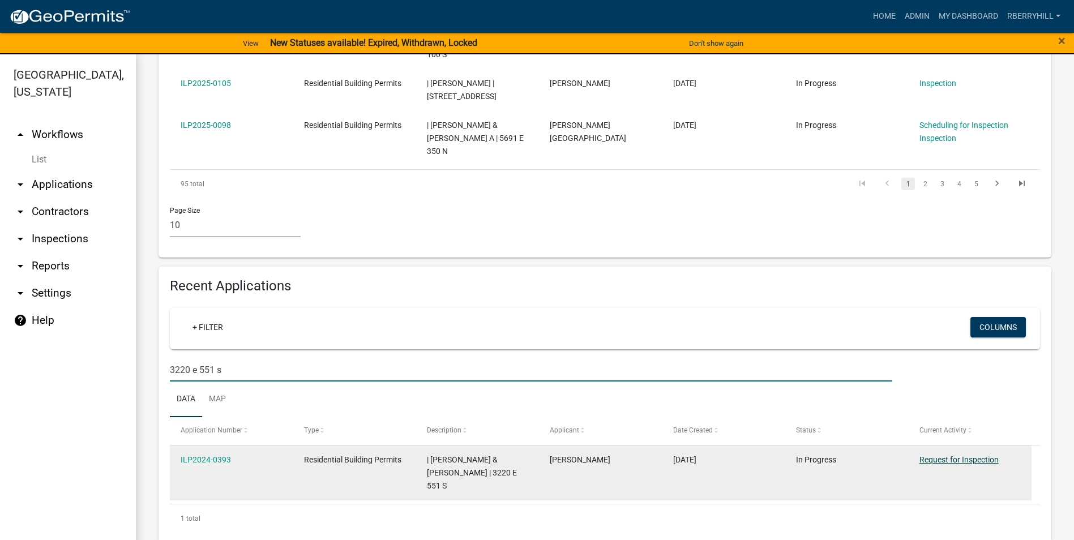
type input "3220 e 551 s"
click at [975, 460] on link "Request for Inspection" at bounding box center [959, 459] width 79 height 9
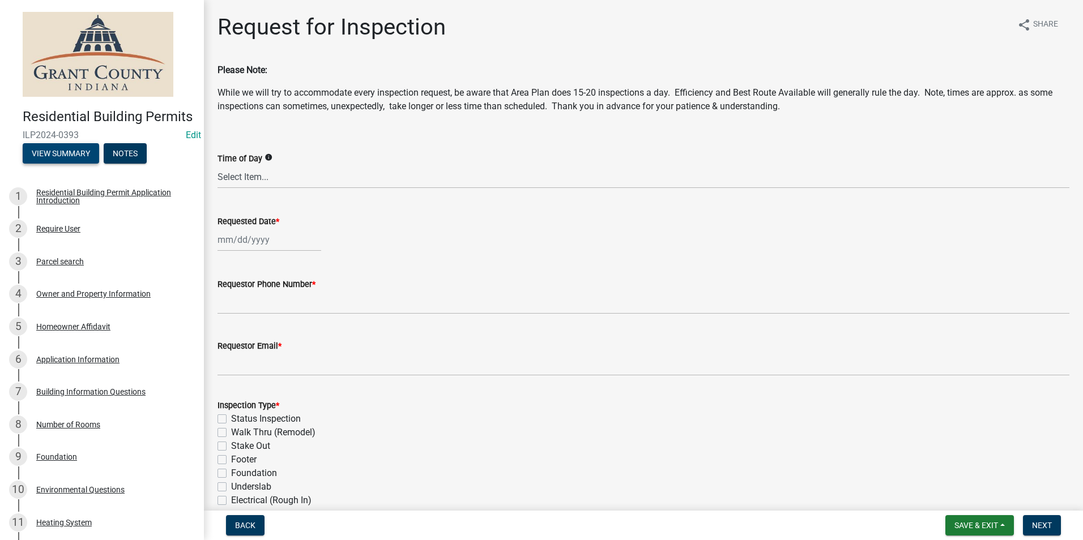
click at [54, 164] on button "View Summary" at bounding box center [61, 153] width 76 height 20
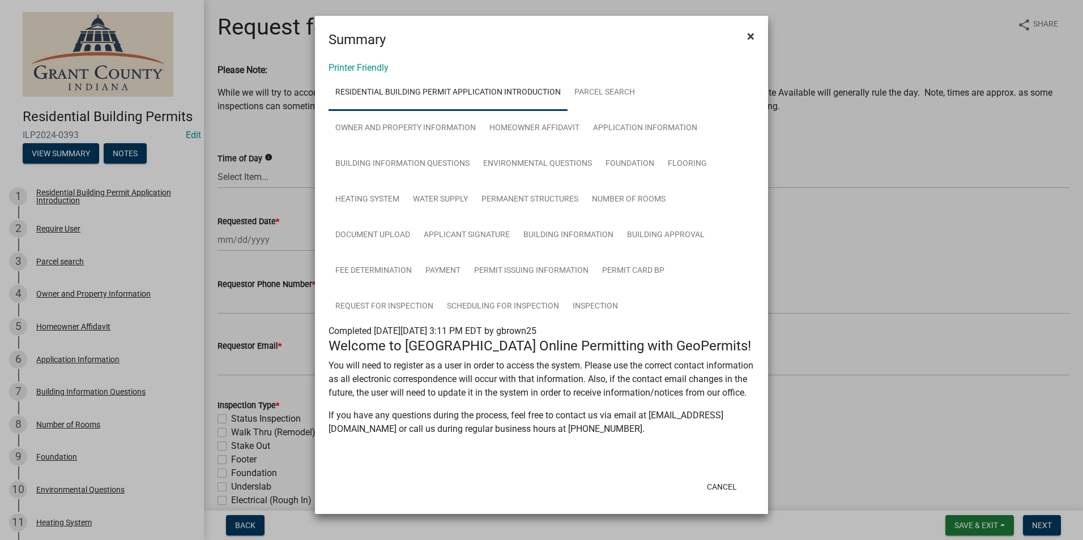
click at [747, 36] on span "×" at bounding box center [750, 36] width 7 height 16
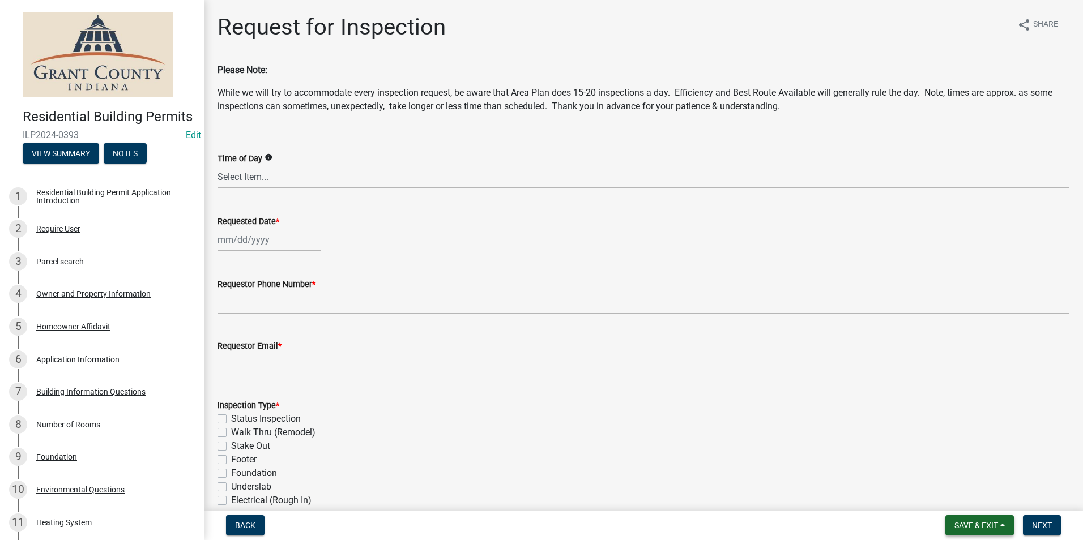
click at [966, 525] on span "Save & Exit" at bounding box center [976, 525] width 44 height 9
click at [963, 496] on button "Save & Exit" at bounding box center [968, 496] width 91 height 27
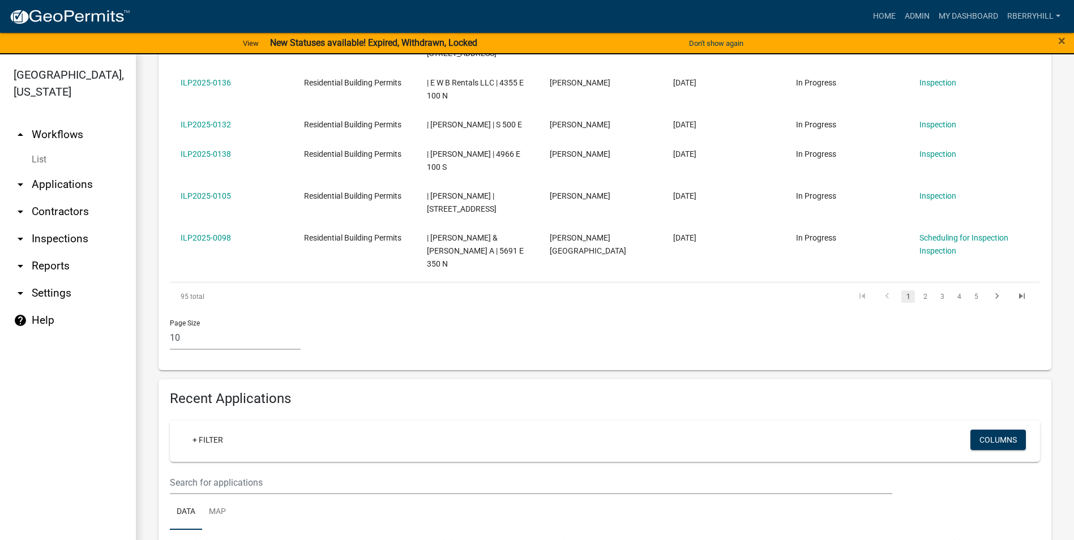
scroll to position [566, 0]
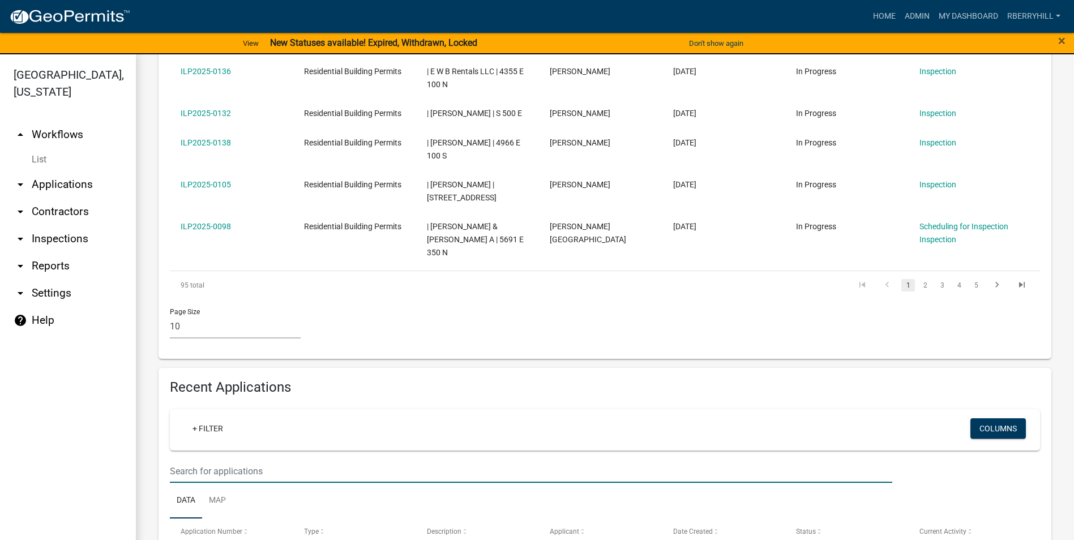
click at [181, 471] on input "text" at bounding box center [531, 471] width 723 height 23
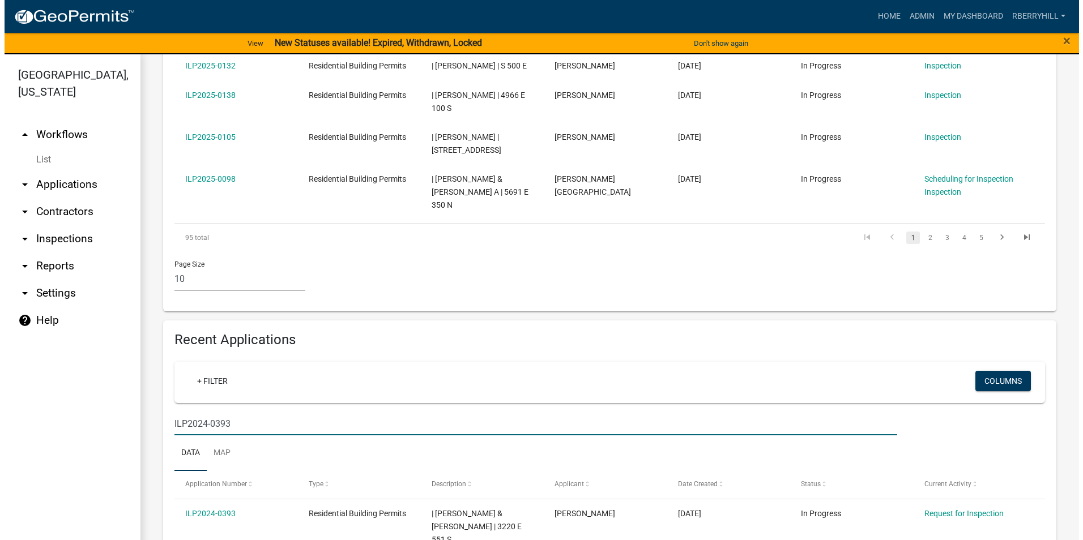
scroll to position [668, 0]
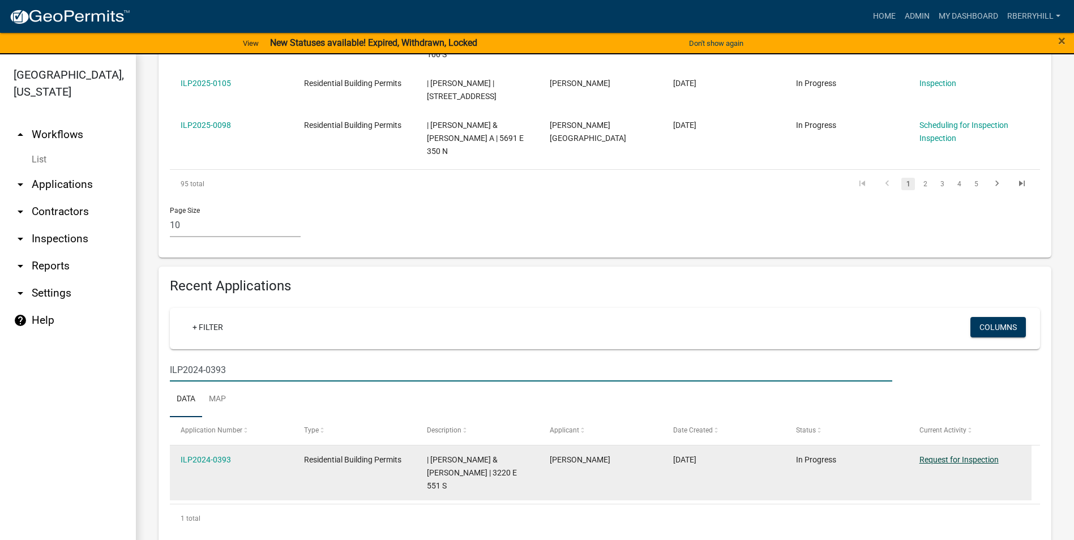
type input "ILP2024-0393"
click at [974, 461] on link "Request for Inspection" at bounding box center [959, 459] width 79 height 9
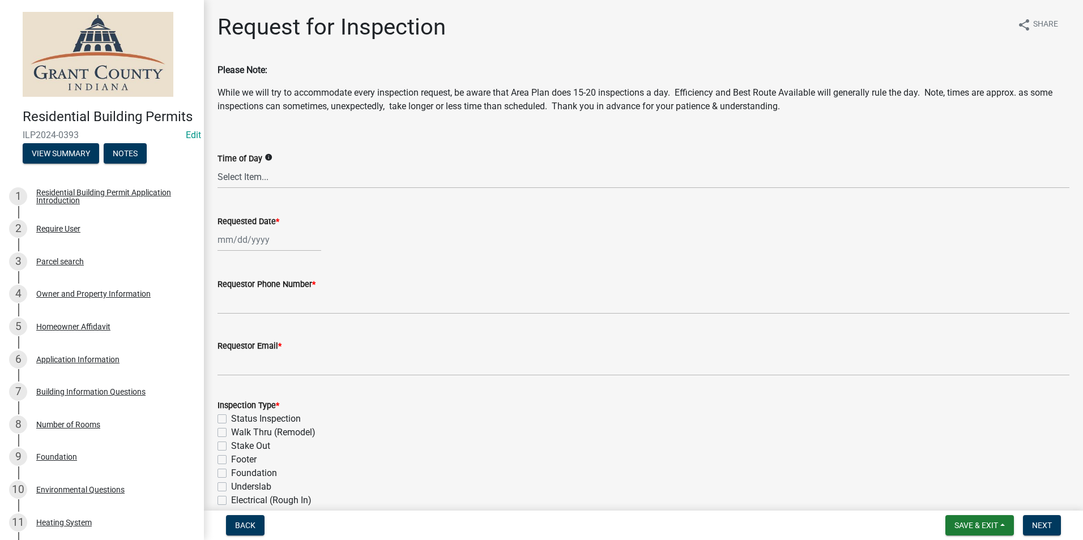
click at [251, 244] on div at bounding box center [269, 239] width 104 height 23
select select "8"
select select "2025"
drag, startPoint x: 299, startPoint y: 355, endPoint x: 285, endPoint y: 345, distance: 16.8
click at [298, 355] on div "22" at bounding box center [301, 354] width 18 height 18
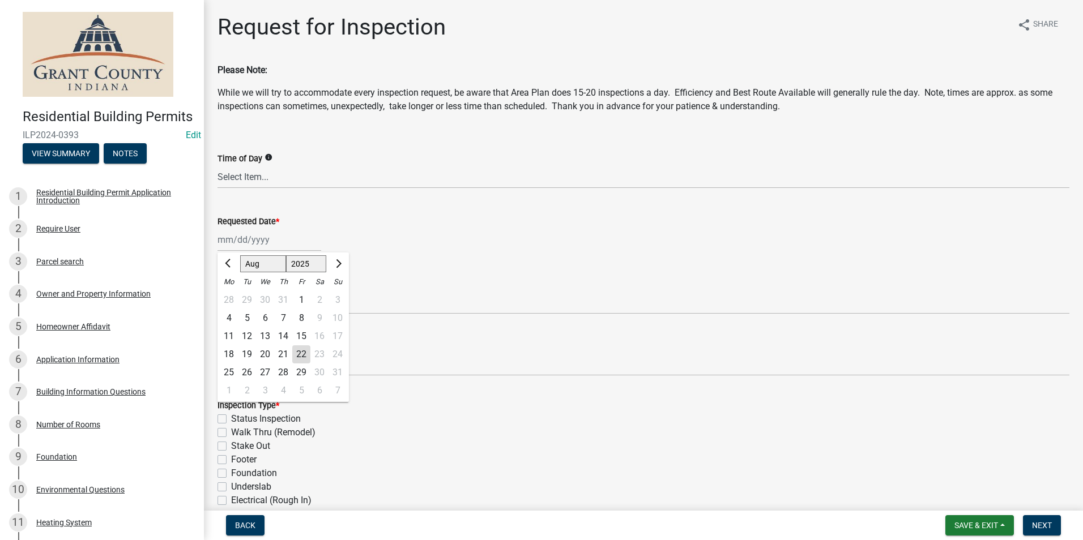
type input "[DATE]"
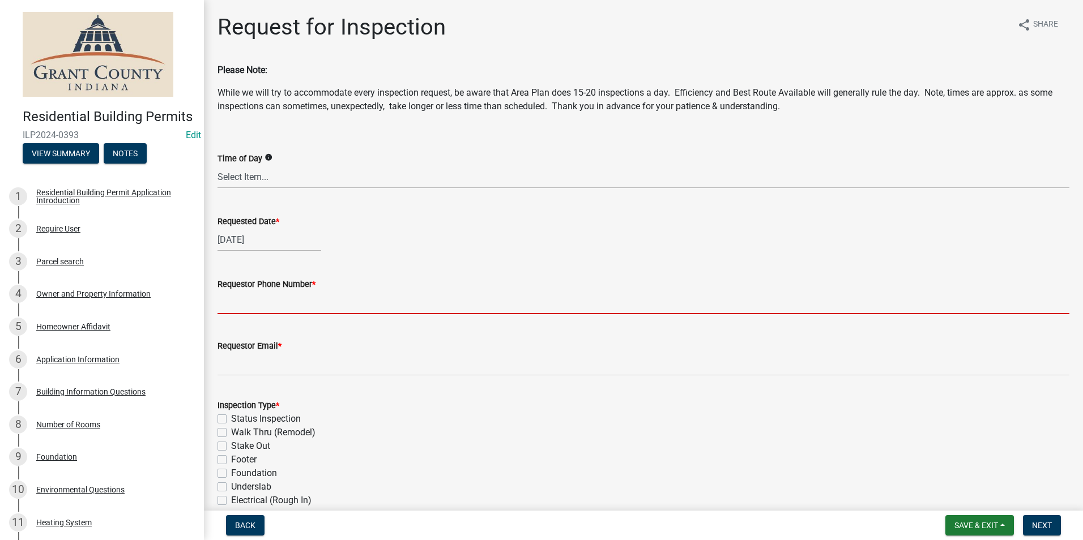
click at [255, 313] on input "Requestor Phone Number *" at bounding box center [643, 302] width 852 height 23
type input "7656684765"
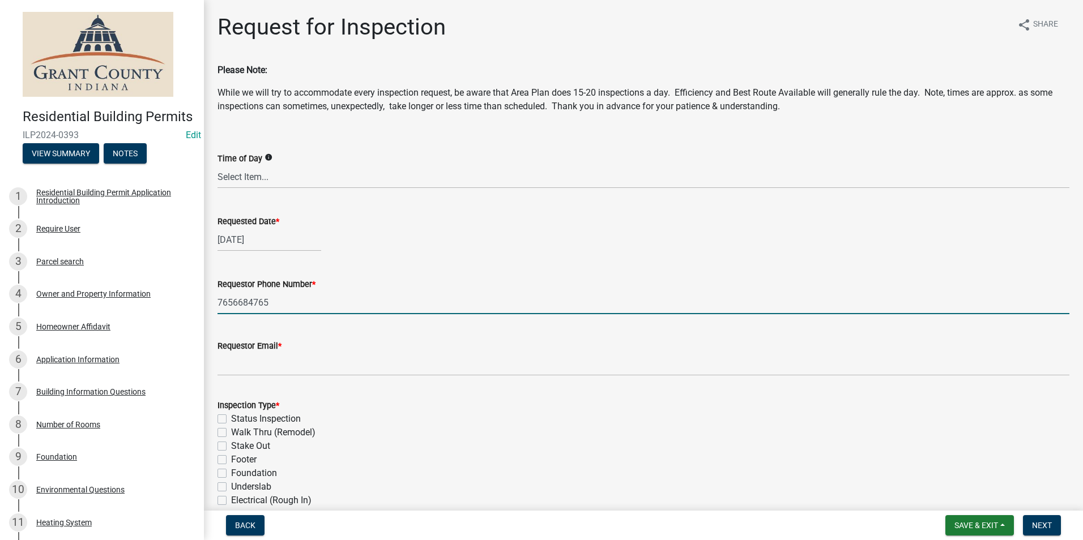
type input "rberryhill@grantcounty.in.gov"
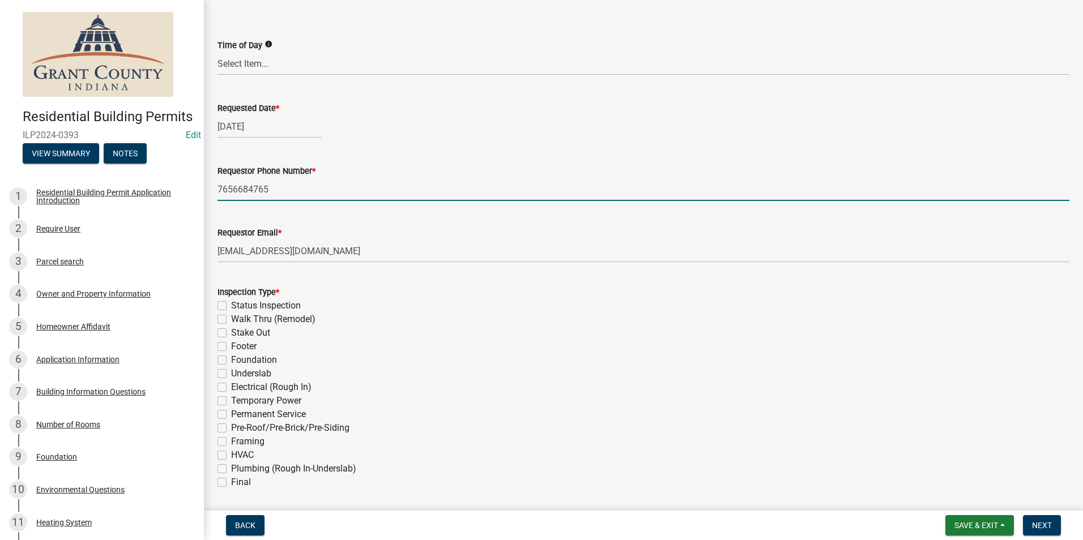
scroll to position [170, 0]
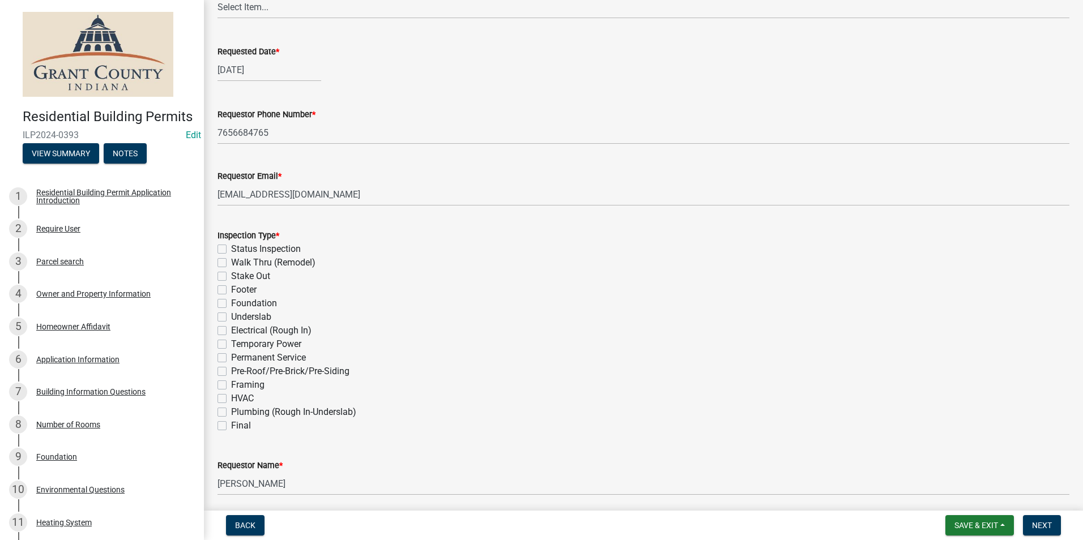
click at [231, 249] on label "Status Inspection" at bounding box center [266, 249] width 70 height 14
click at [231, 249] on input "Status Inspection" at bounding box center [234, 245] width 7 height 7
checkbox input "true"
checkbox input "false"
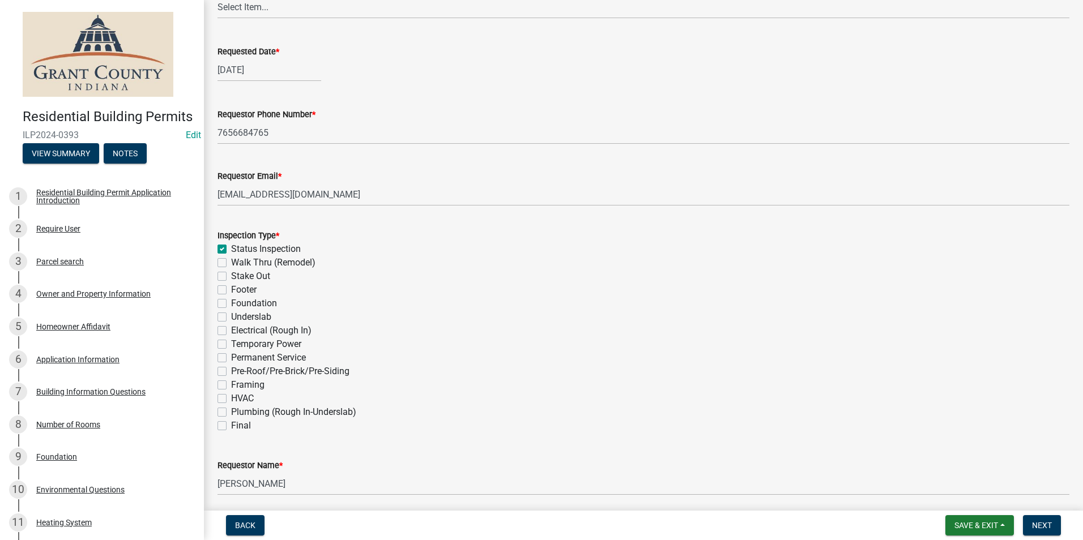
checkbox input "false"
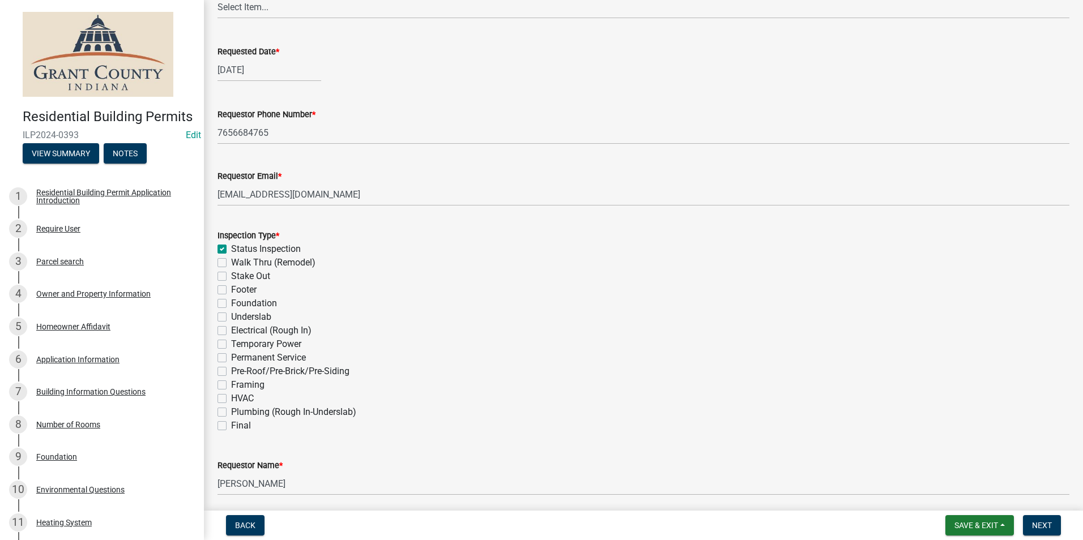
checkbox input "false"
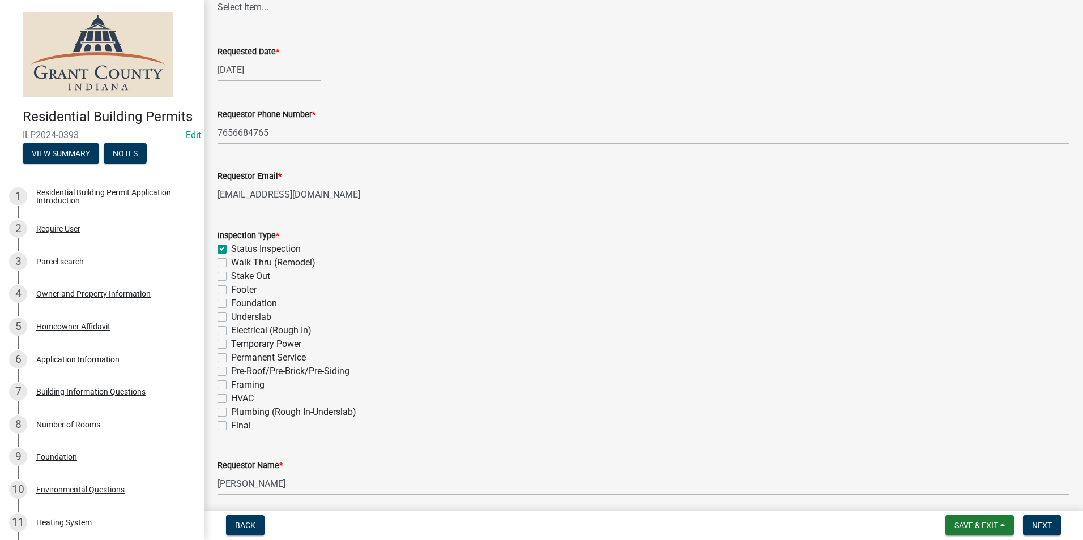
checkbox input "false"
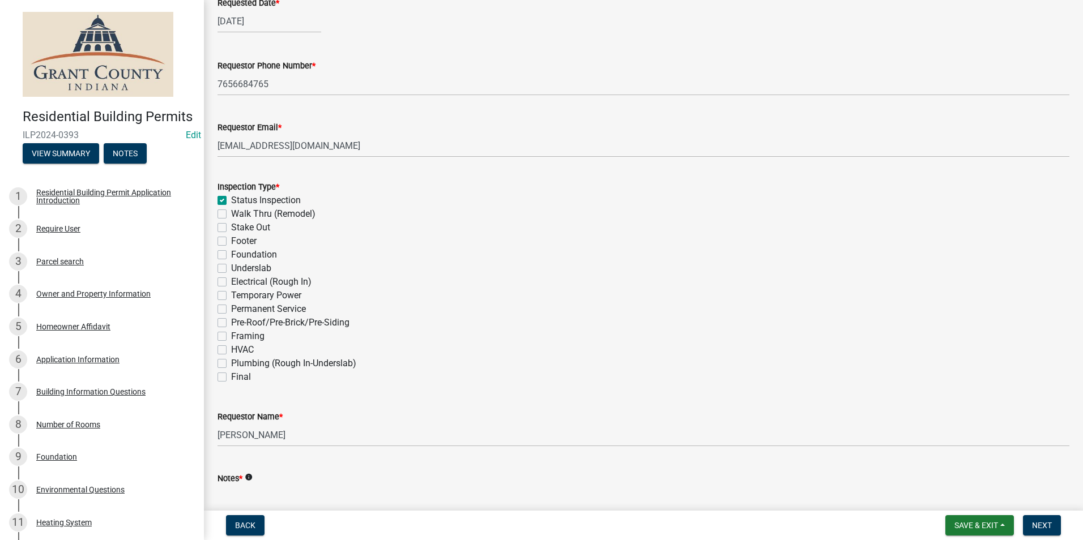
scroll to position [318, 0]
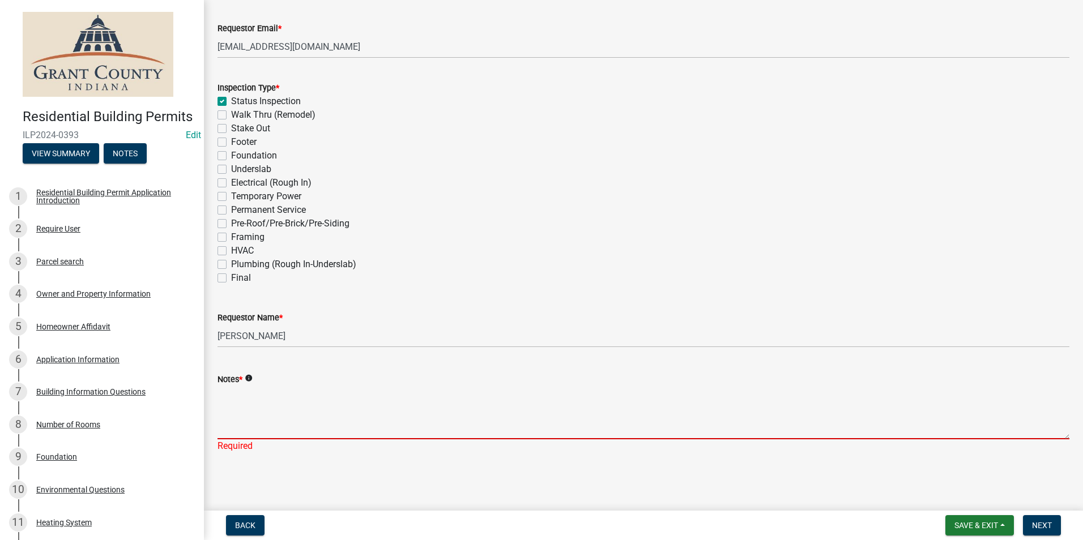
click at [248, 416] on textarea "Notes *" at bounding box center [643, 412] width 852 height 53
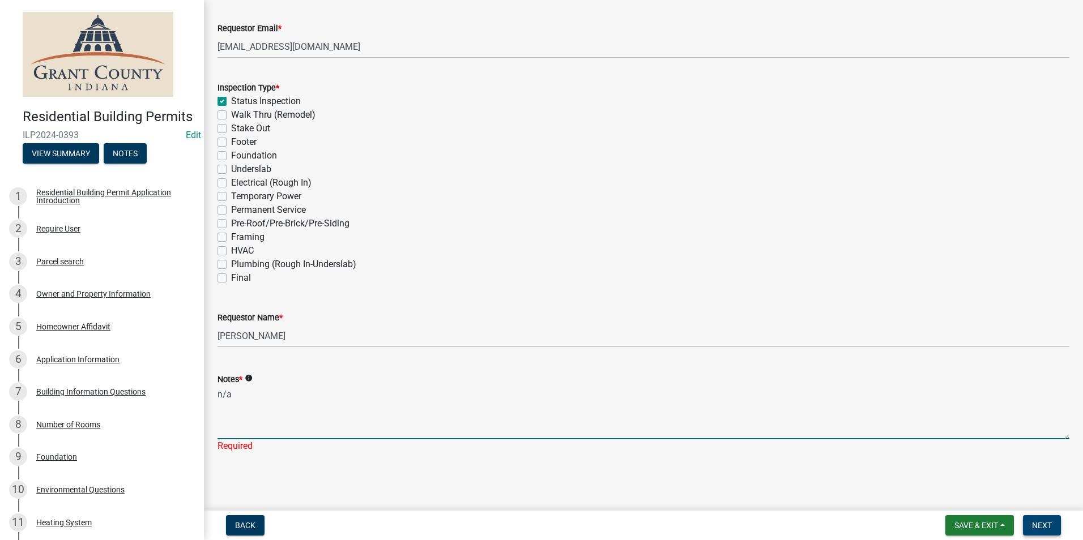
type textarea "n/a"
click at [1050, 527] on span "Next" at bounding box center [1042, 525] width 20 height 9
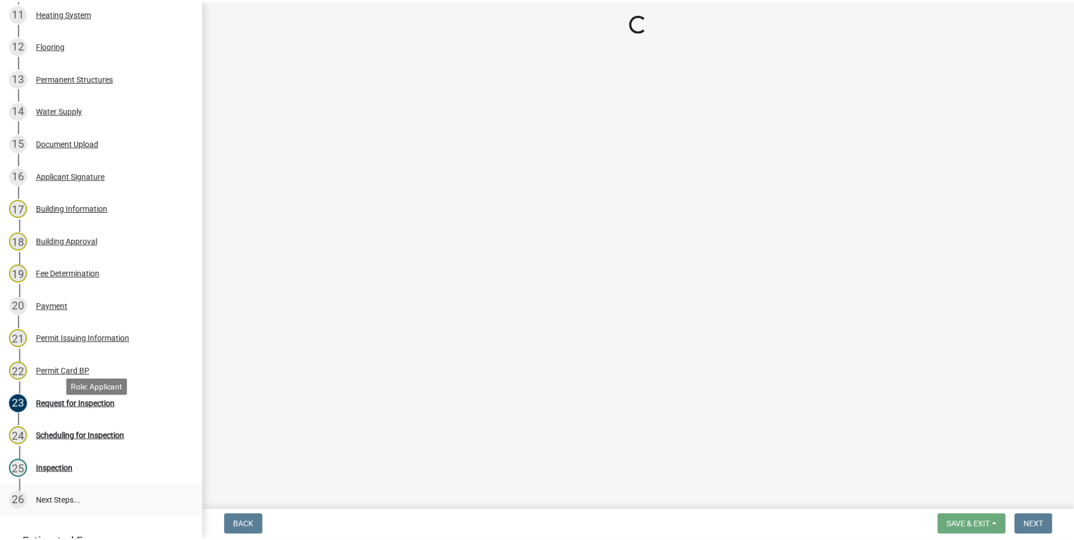
scroll to position [609, 0]
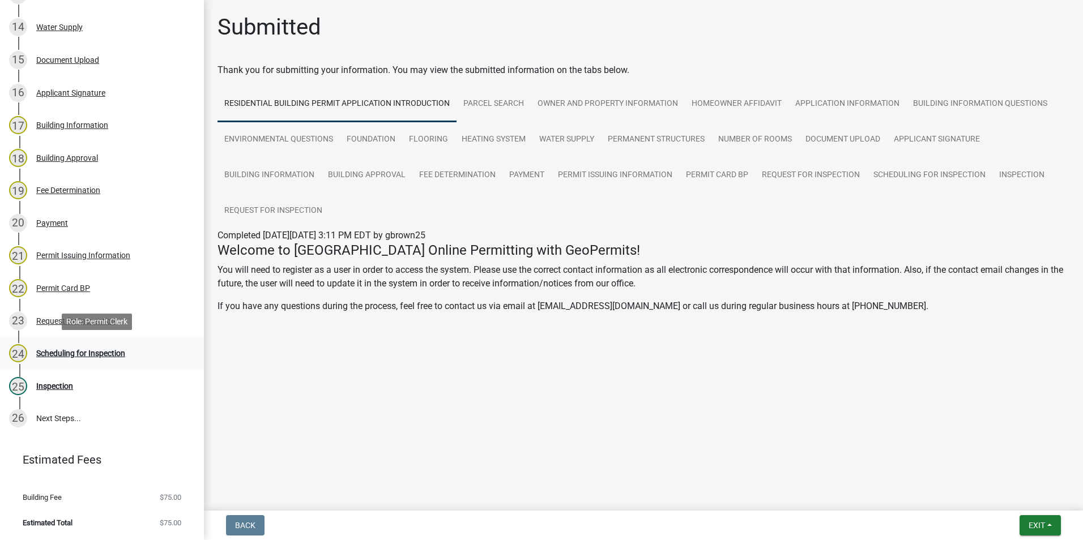
click at [106, 351] on div "Scheduling for Inspection" at bounding box center [80, 353] width 89 height 8
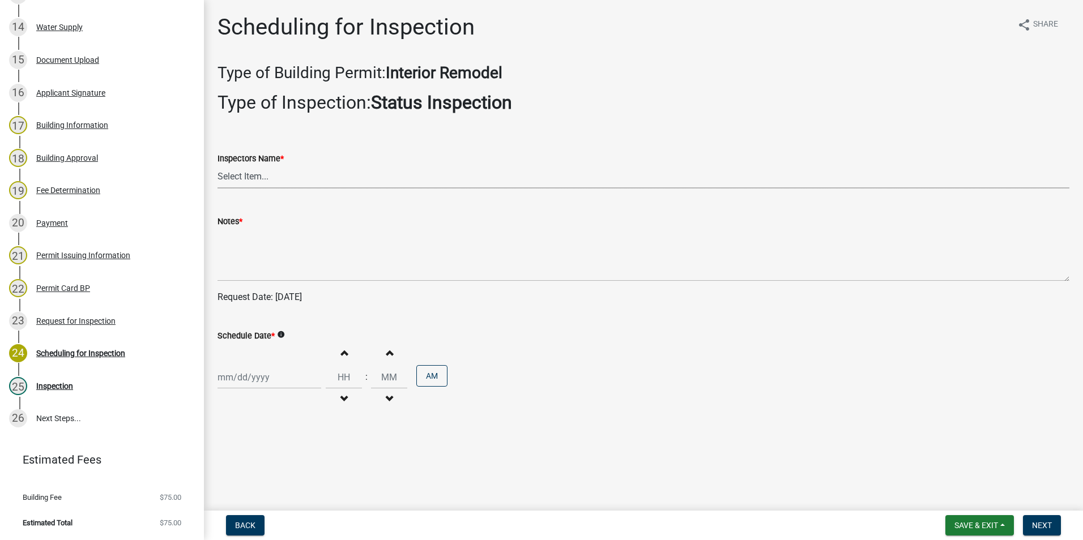
drag, startPoint x: 255, startPoint y: 169, endPoint x: 256, endPoint y: 177, distance: 7.9
click at [255, 170] on select "Select Item... rberryhill (Randy Berryhill) jecouch (Jeffrey Couch) BBenefield …" at bounding box center [643, 176] width 852 height 23
select select "d7f9a44a-d2ea-4d3c-83b3-1aa71c950bd5"
click at [217, 165] on select "Select Item... rberryhill (Randy Berryhill) jecouch (Jeffrey Couch) BBenefield …" at bounding box center [643, 176] width 852 height 23
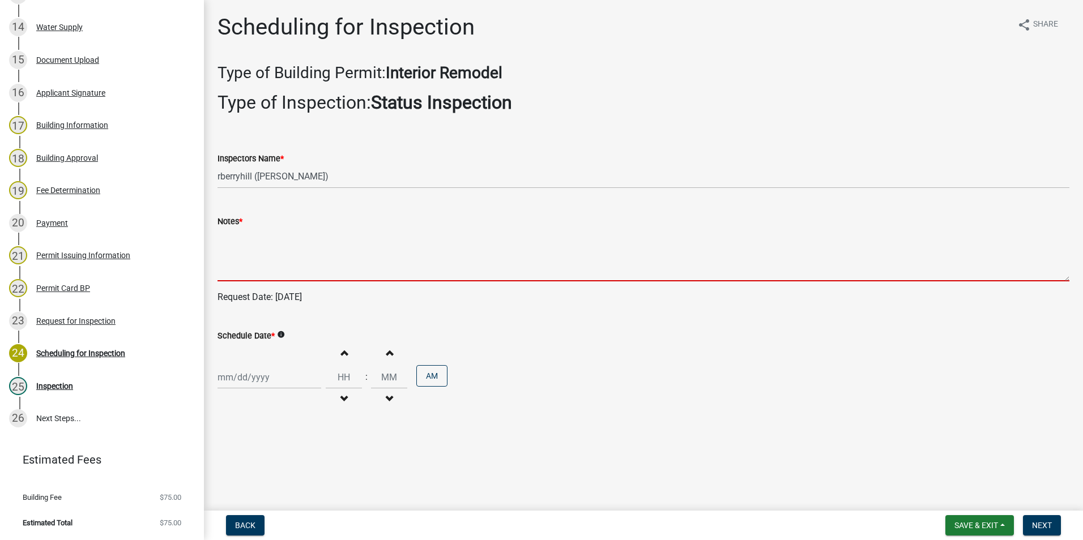
click at [234, 263] on textarea "Notes *" at bounding box center [643, 254] width 852 height 53
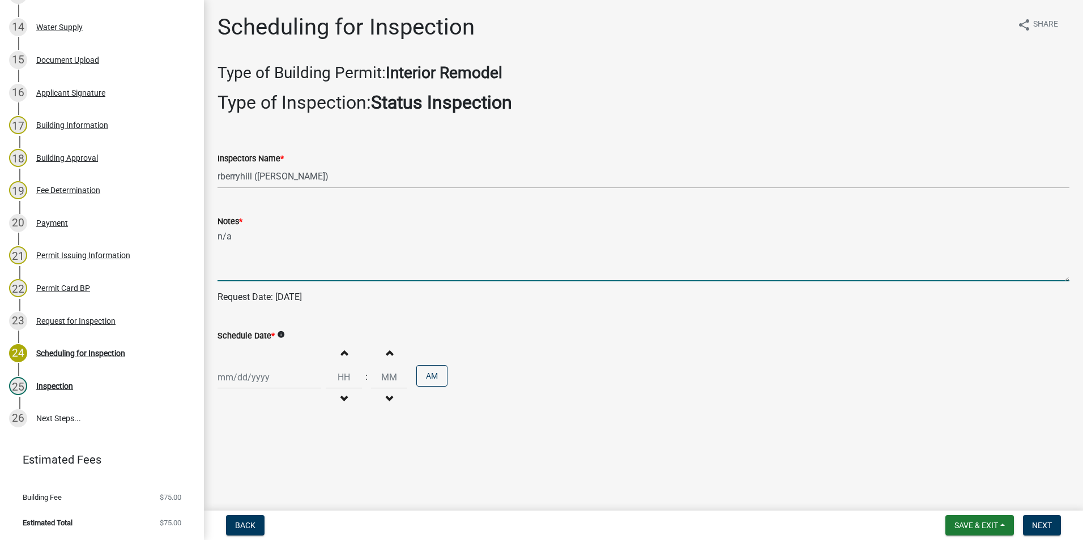
type textarea "n/a"
click at [257, 376] on div at bounding box center [269, 377] width 104 height 23
select select "8"
select select "2025"
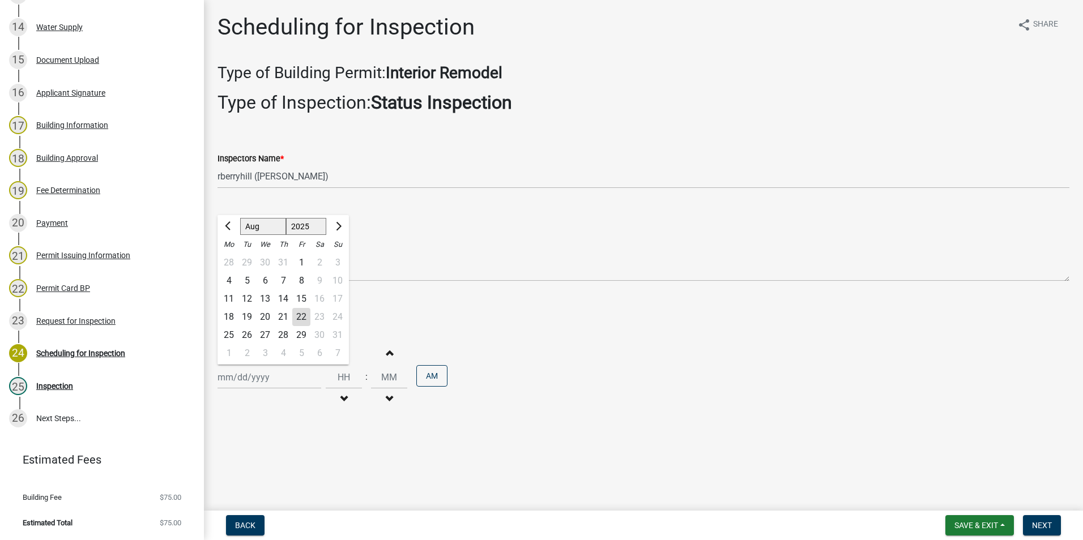
drag, startPoint x: 228, startPoint y: 336, endPoint x: 236, endPoint y: 338, distance: 7.7
click at [229, 336] on div "25" at bounding box center [229, 335] width 18 height 18
type input "08/25/2025"
click at [1045, 524] on span "Next" at bounding box center [1042, 525] width 20 height 9
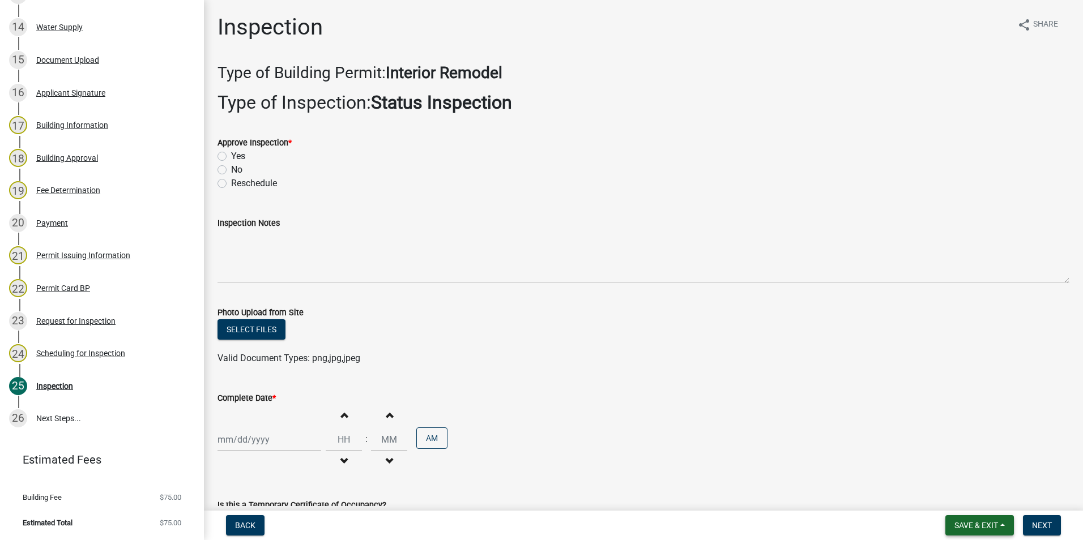
click at [991, 521] on span "Save & Exit" at bounding box center [976, 525] width 44 height 9
click at [986, 501] on button "Save & Exit" at bounding box center [968, 496] width 91 height 27
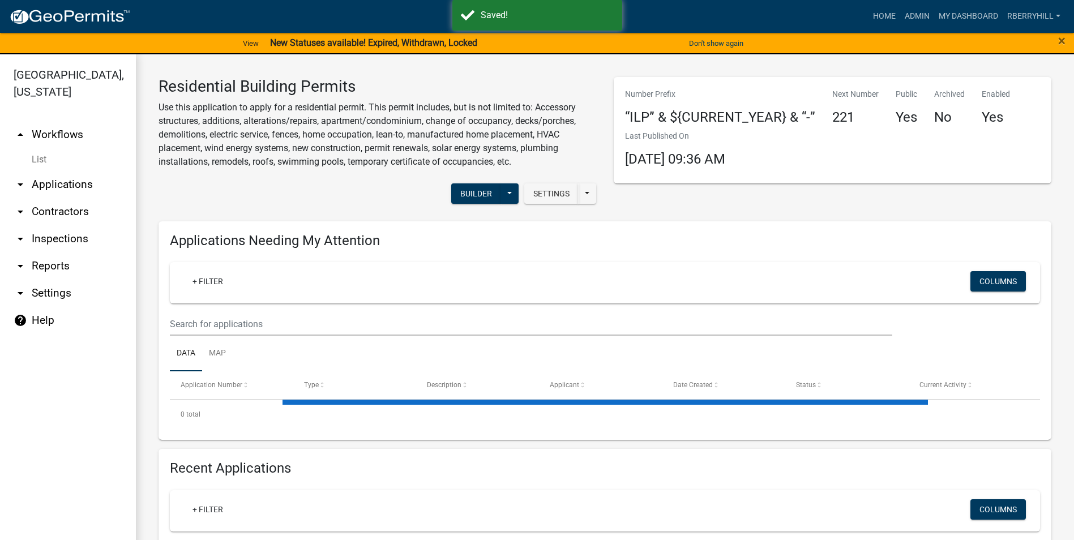
click at [57, 225] on link "arrow_drop_down Inspections" at bounding box center [68, 238] width 136 height 27
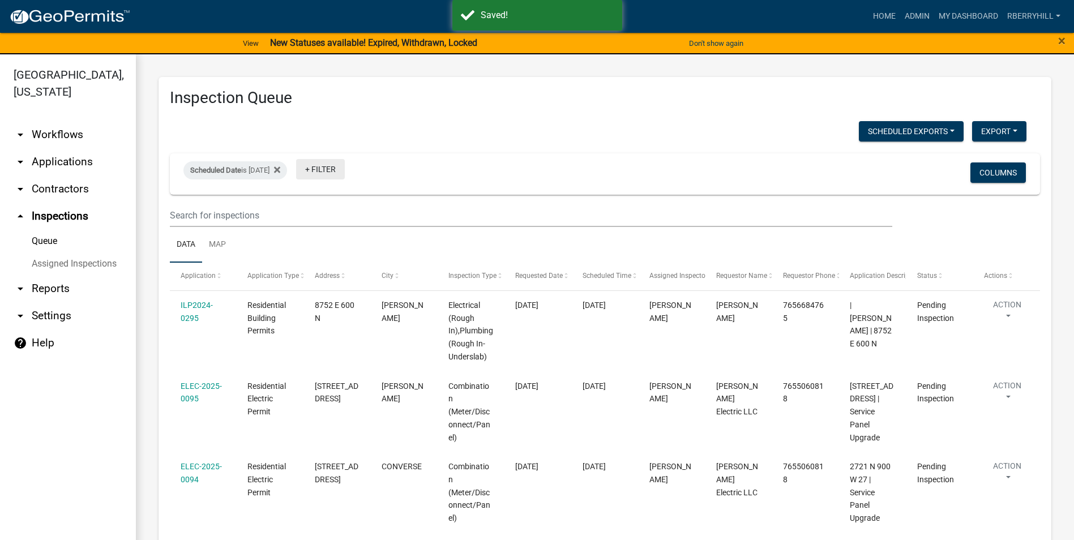
click at [342, 170] on link "+ Filter" at bounding box center [320, 169] width 49 height 20
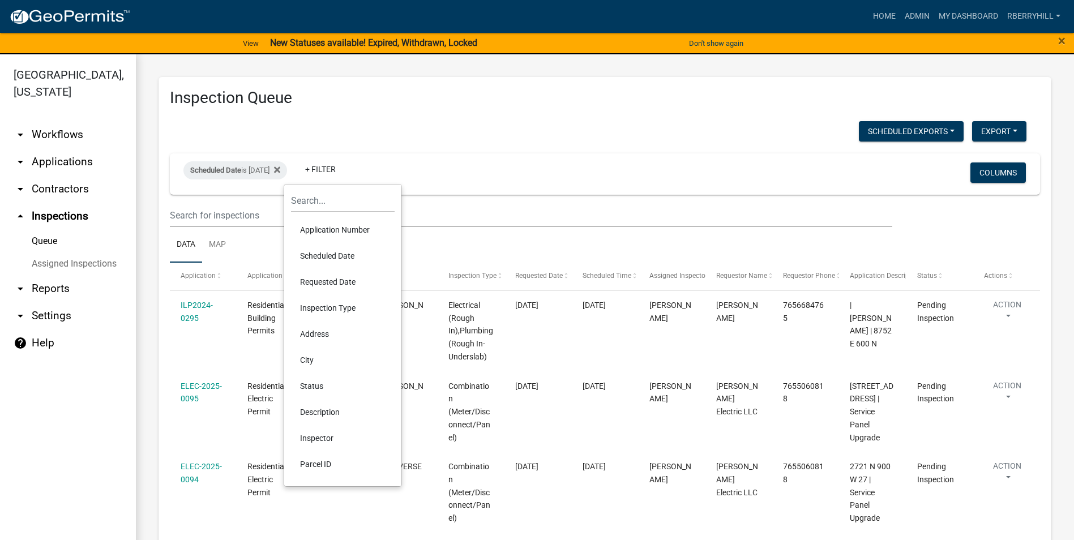
click at [336, 257] on li "Scheduled Date" at bounding box center [343, 256] width 104 height 26
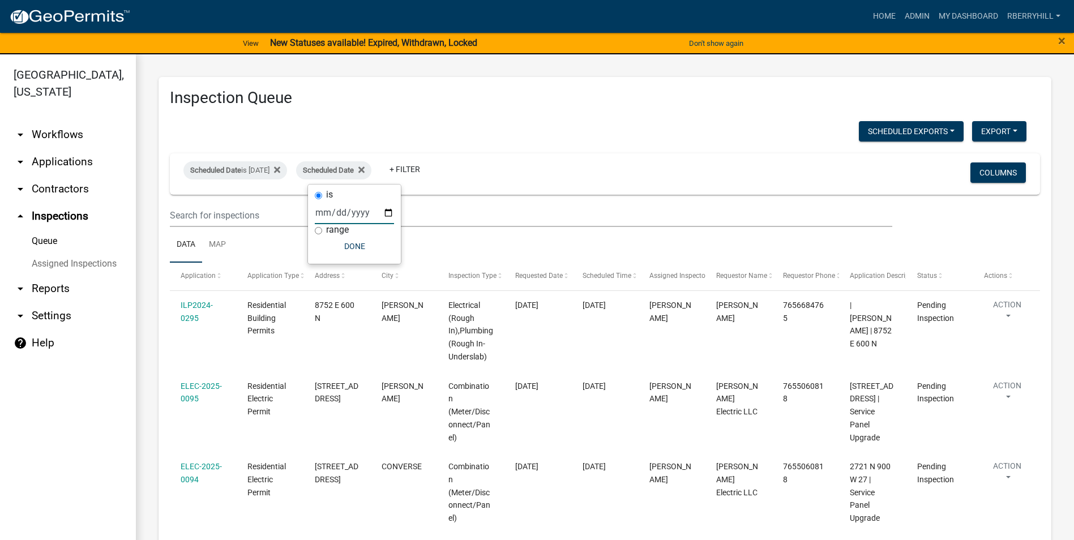
click at [389, 214] on input "date" at bounding box center [354, 212] width 79 height 23
type input "2025-08-25"
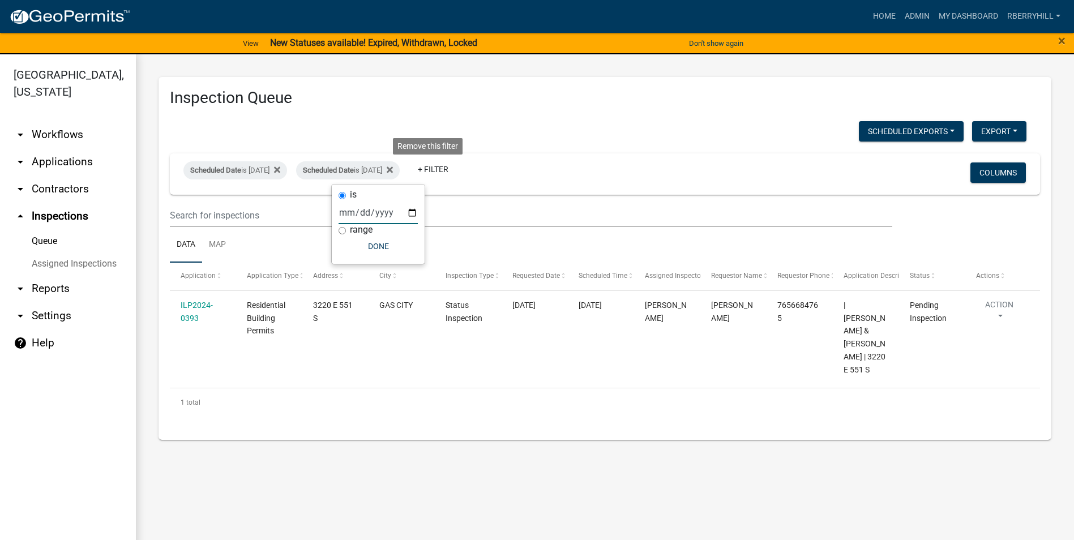
click at [393, 169] on icon at bounding box center [390, 170] width 6 height 6
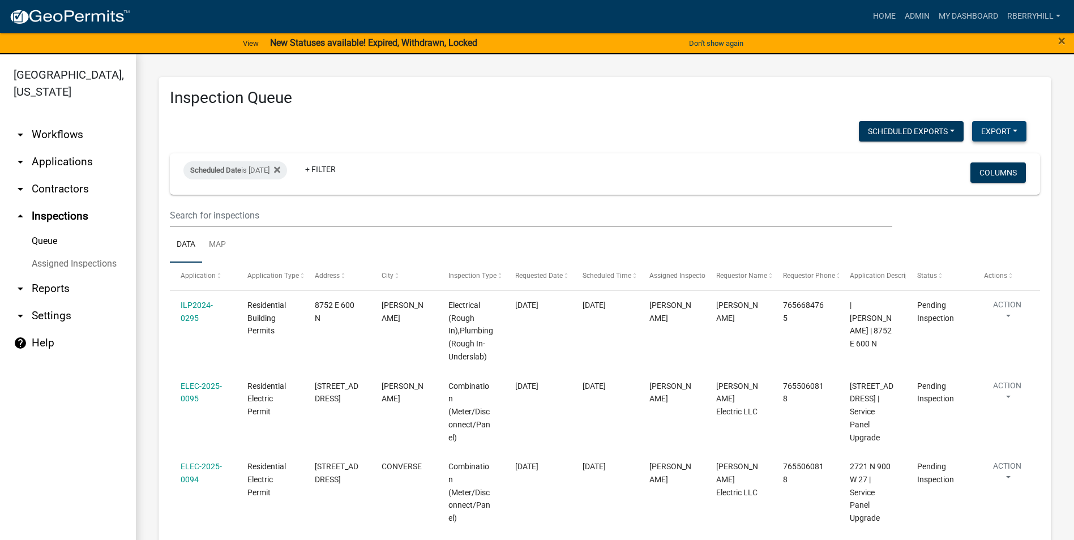
click at [982, 132] on button "Export" at bounding box center [999, 131] width 54 height 20
click at [957, 159] on button "Excel Format (.xlsx)" at bounding box center [974, 160] width 106 height 27
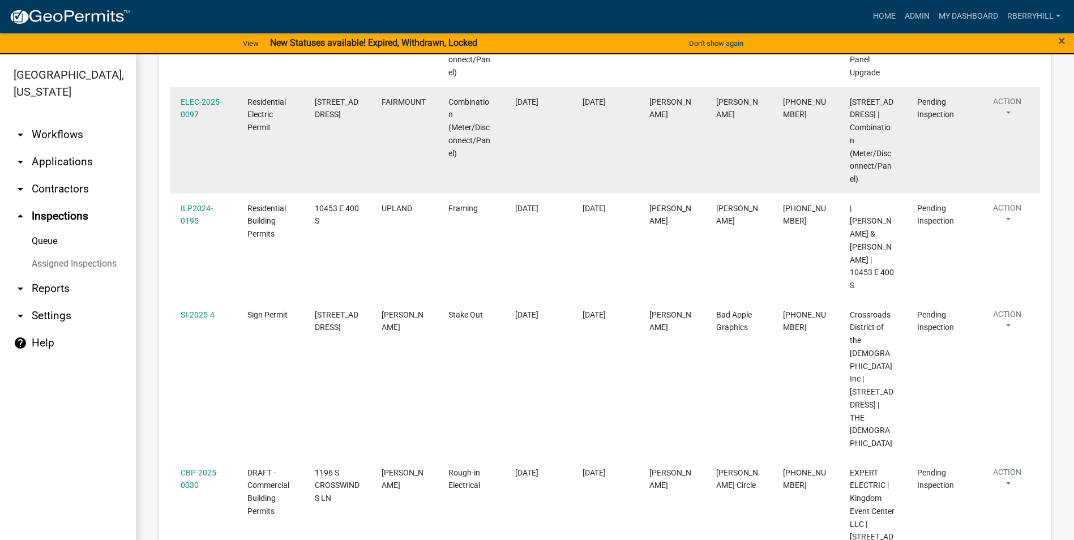
scroll to position [283, 0]
